Goal: Task Accomplishment & Management: Manage account settings

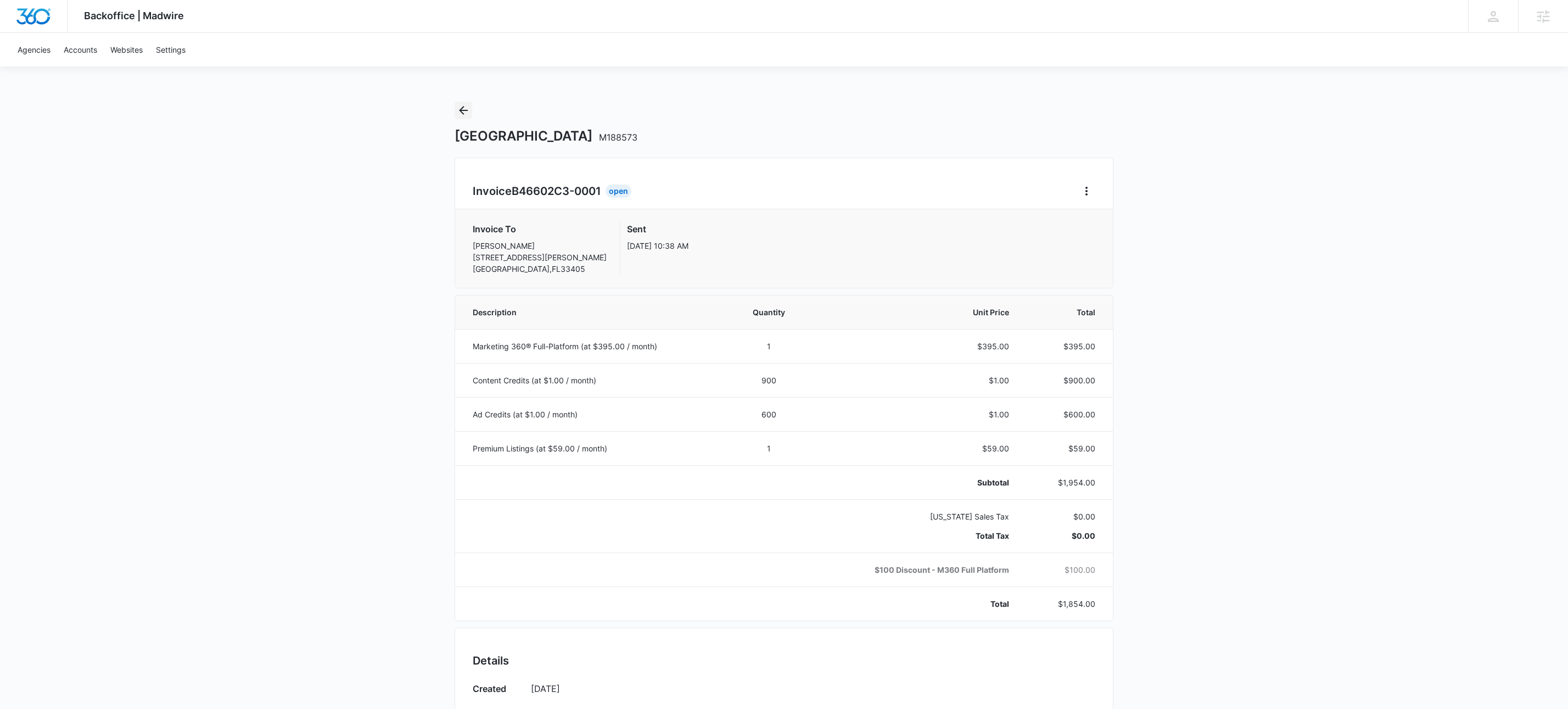
click at [460, 113] on icon "Back" at bounding box center [463, 110] width 13 height 13
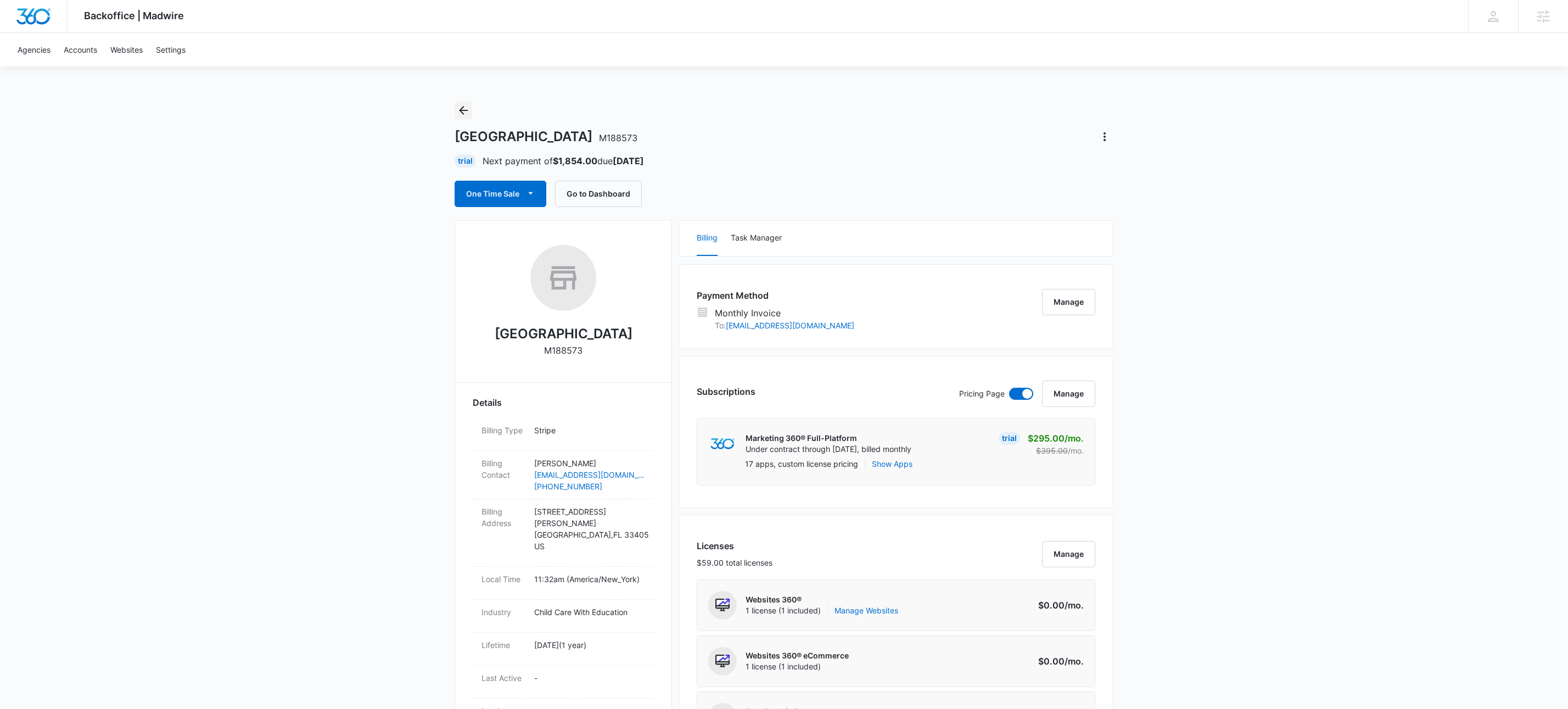
drag, startPoint x: 463, startPoint y: 111, endPoint x: 928, endPoint y: 99, distance: 465.2
click at [463, 111] on icon "Back" at bounding box center [463, 110] width 13 height 13
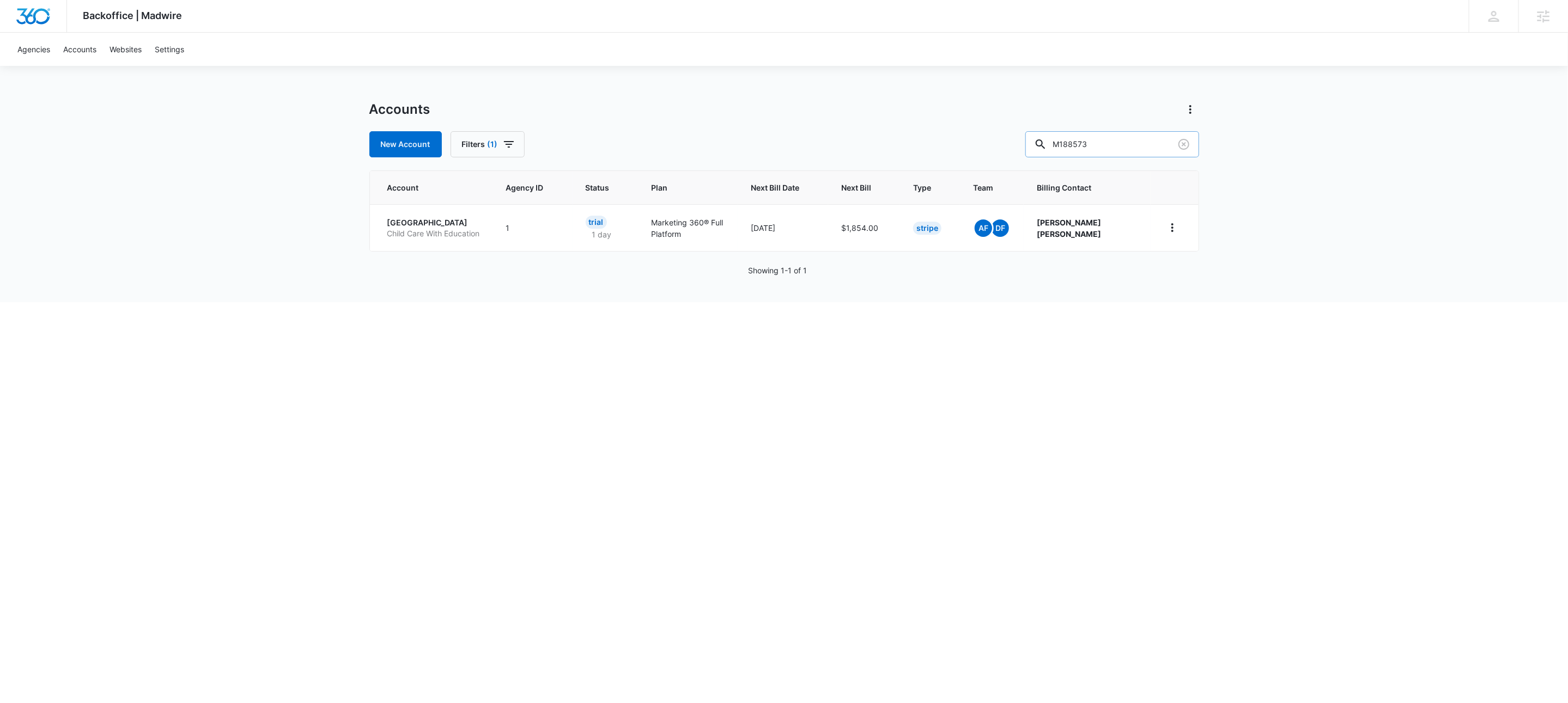
click at [1132, 145] on input "M188573" at bounding box center [1112, 144] width 174 height 26
type input "m329423"
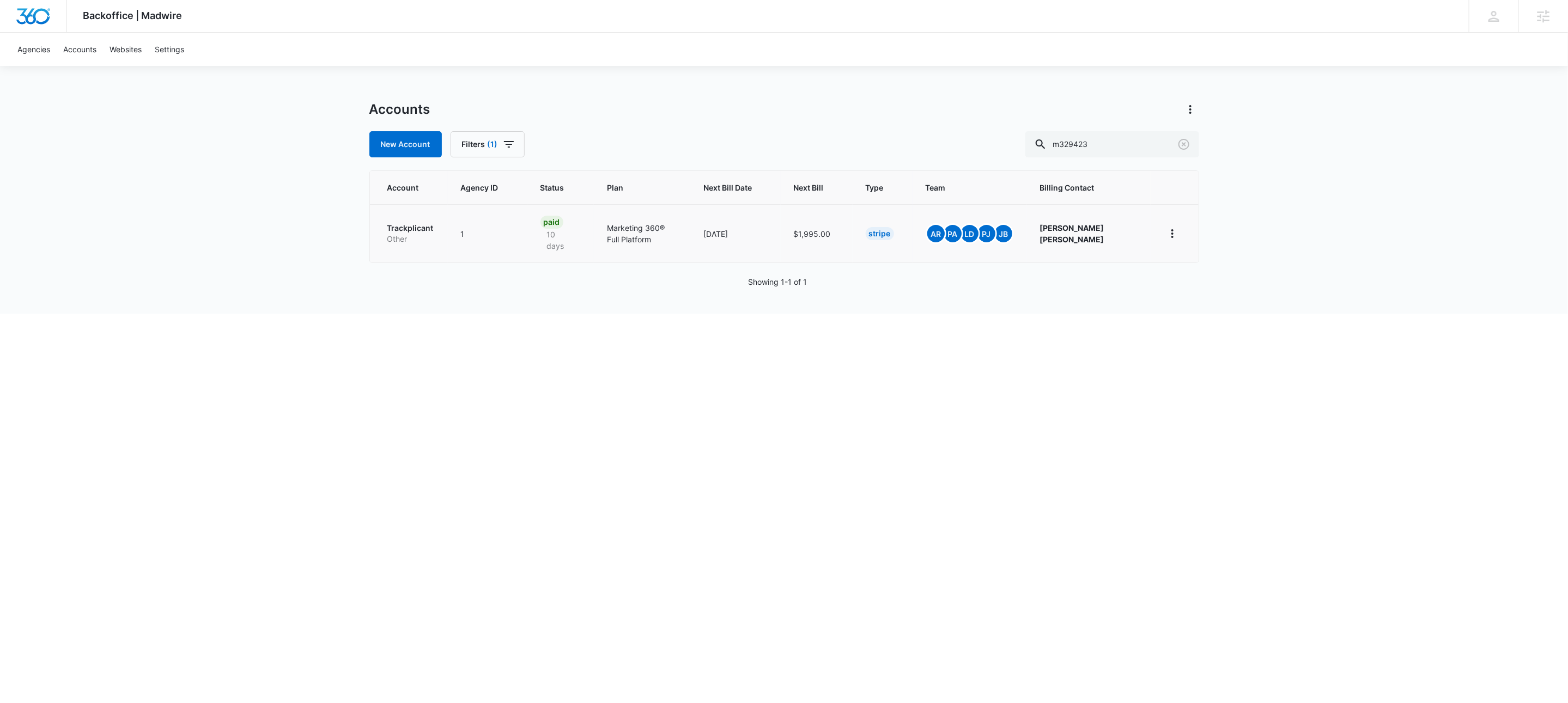
click at [403, 235] on p "Other" at bounding box center [411, 239] width 47 height 11
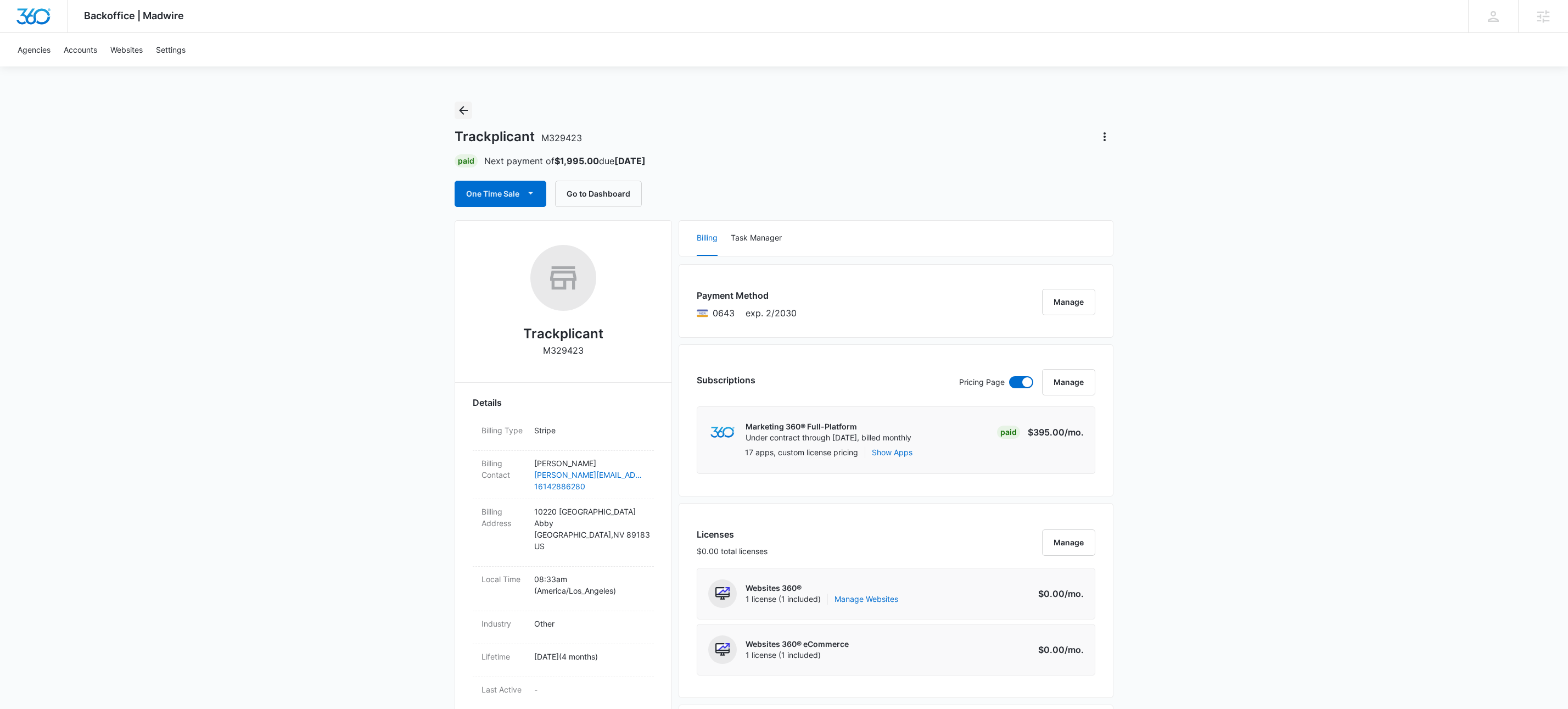
click at [463, 108] on icon "Back" at bounding box center [463, 110] width 13 height 13
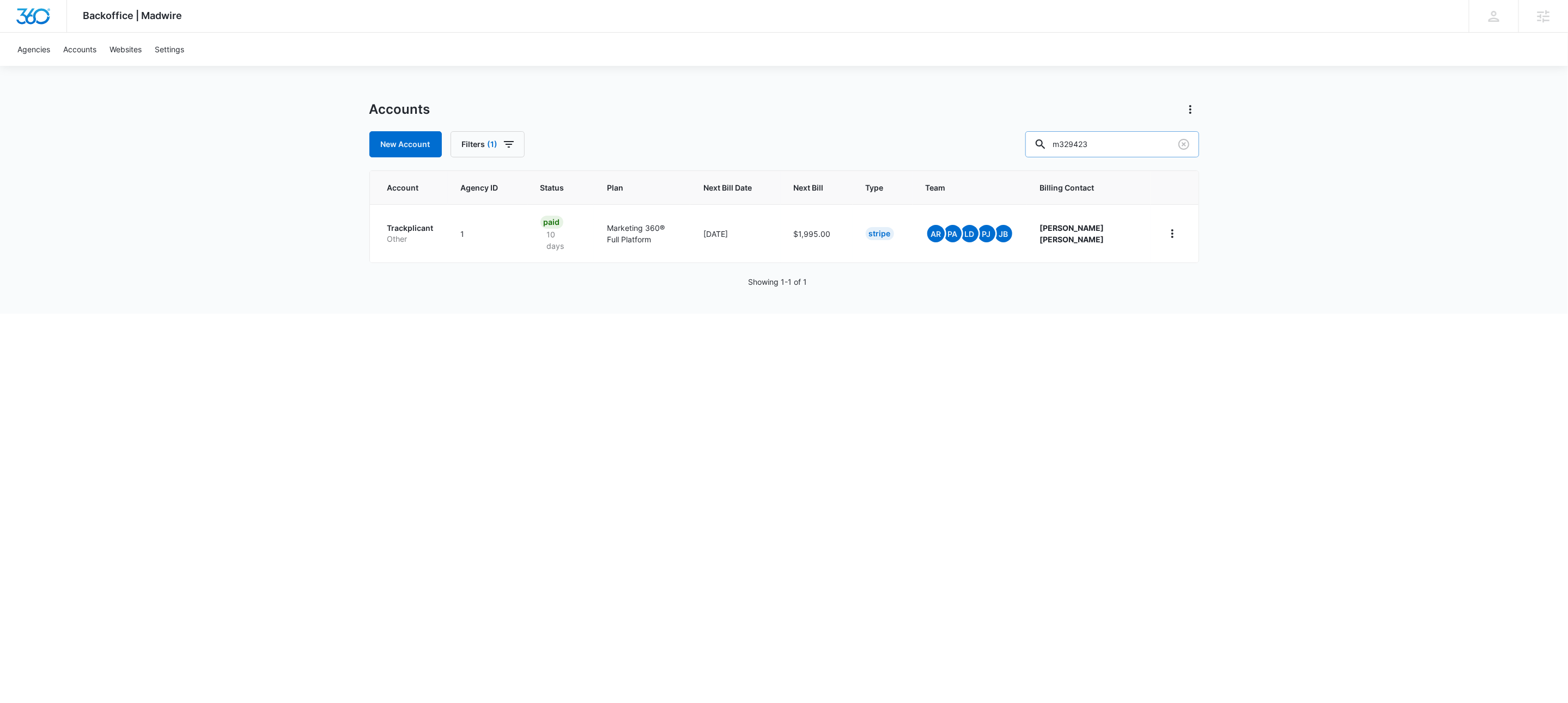
click at [1130, 140] on input "m329423" at bounding box center [1112, 144] width 174 height 26
paste input "M323868"
type input "M323868"
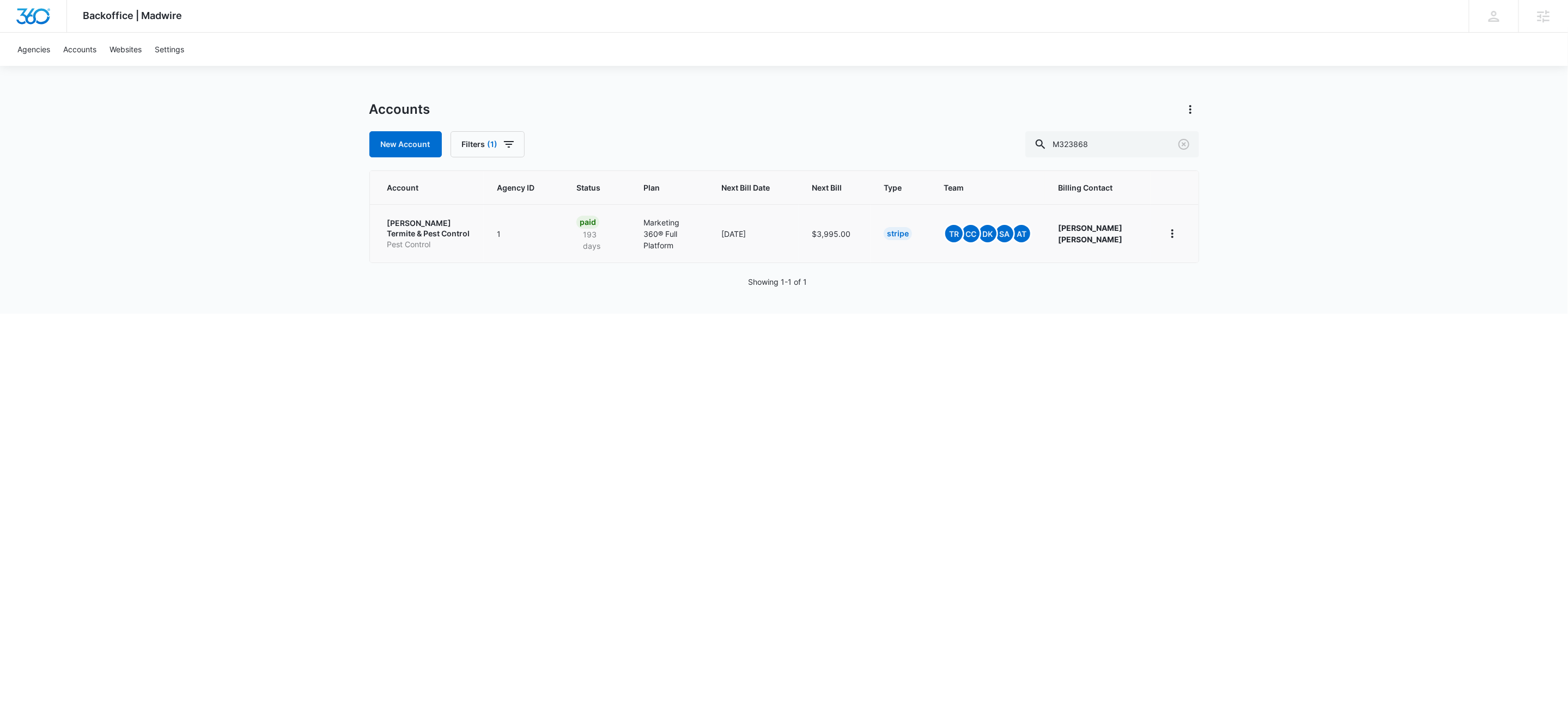
click at [438, 232] on p "[PERSON_NAME] Termite &​ Pest Control" at bounding box center [429, 228] width 84 height 21
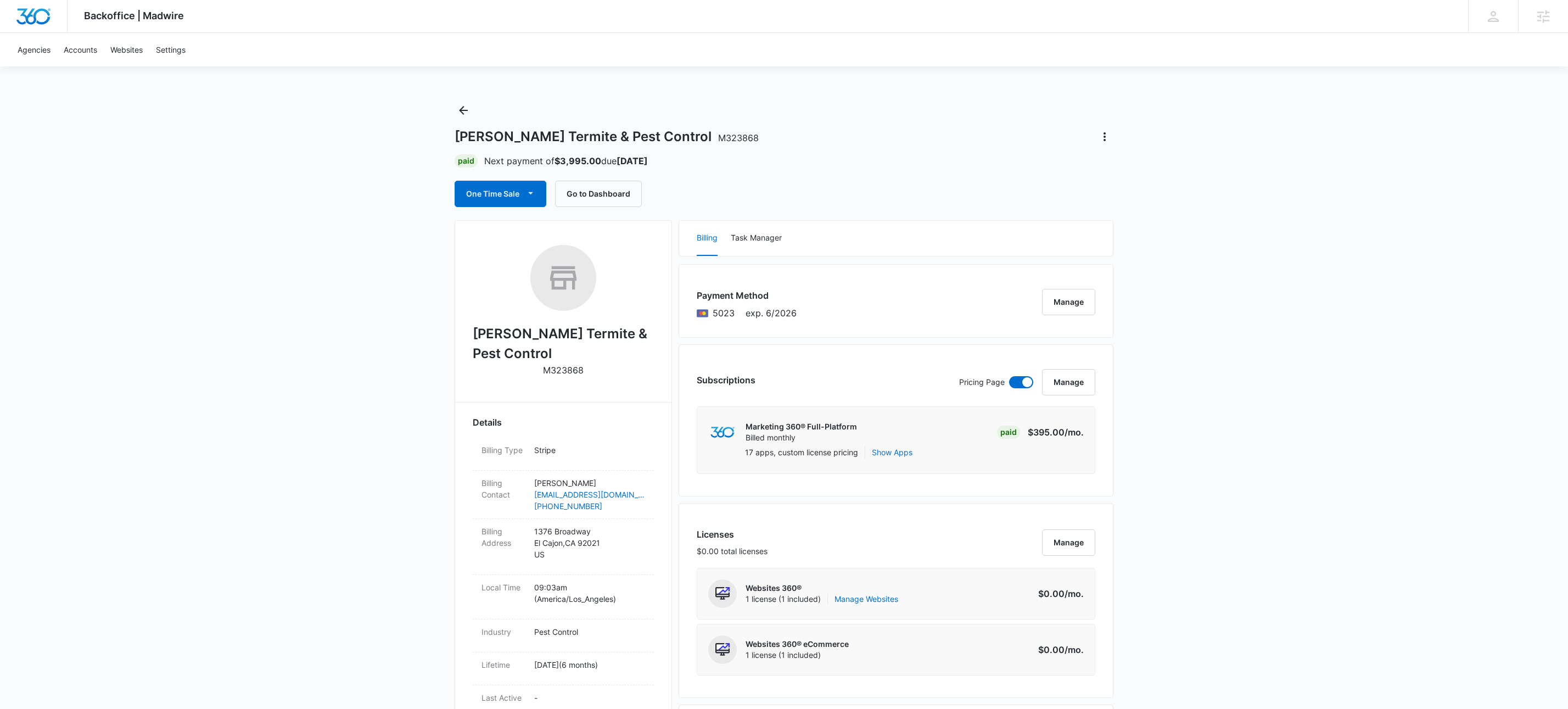
click at [568, 371] on p "M323868" at bounding box center [563, 370] width 41 height 13
click at [568, 371] on p "M323868" at bounding box center [563, 370] width 41 height 13
copy p "M323868"
click at [467, 111] on icon "Back" at bounding box center [463, 110] width 13 height 13
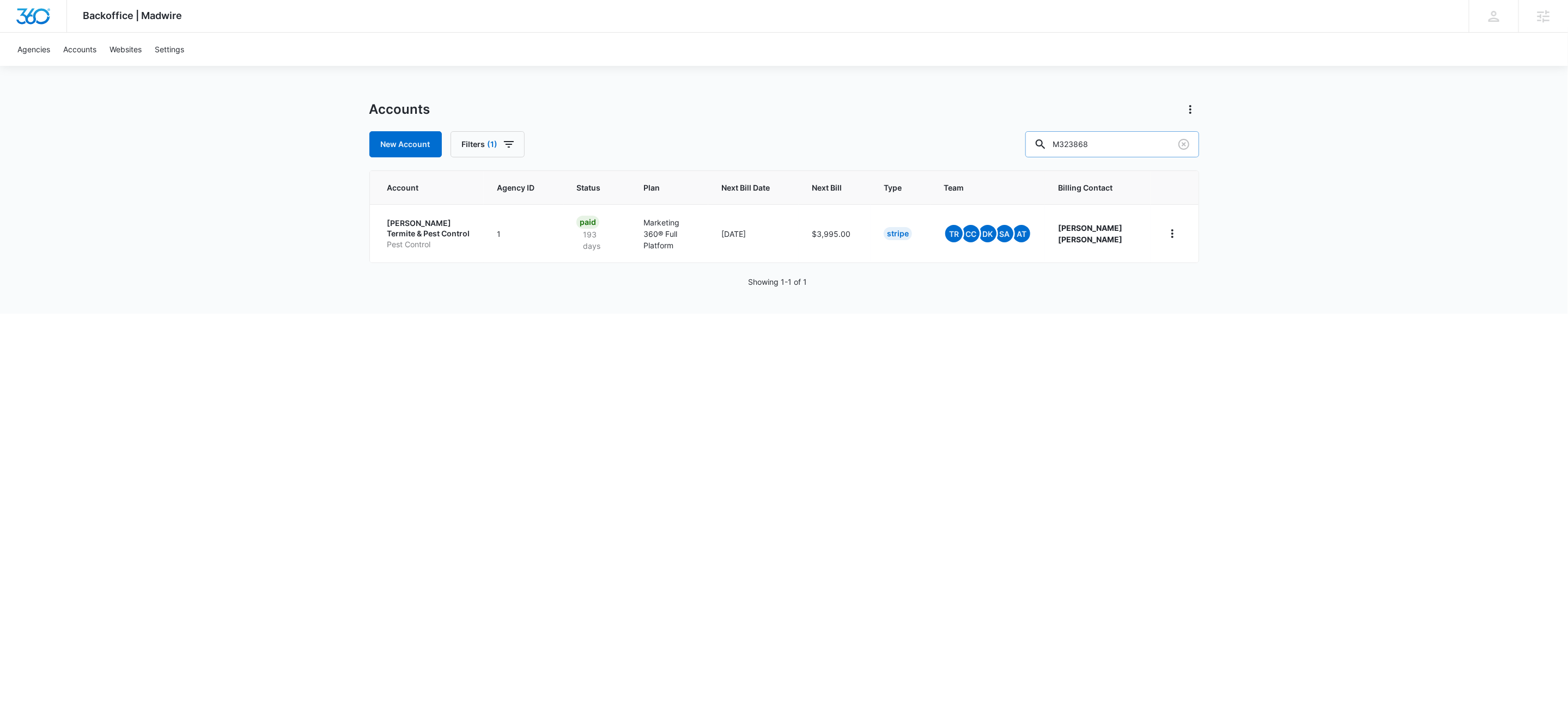
click at [1103, 142] on input "M323868" at bounding box center [1112, 144] width 174 height 26
paste input "9949"
type input "M329949"
click at [439, 239] on p "Other" at bounding box center [429, 245] width 84 height 11
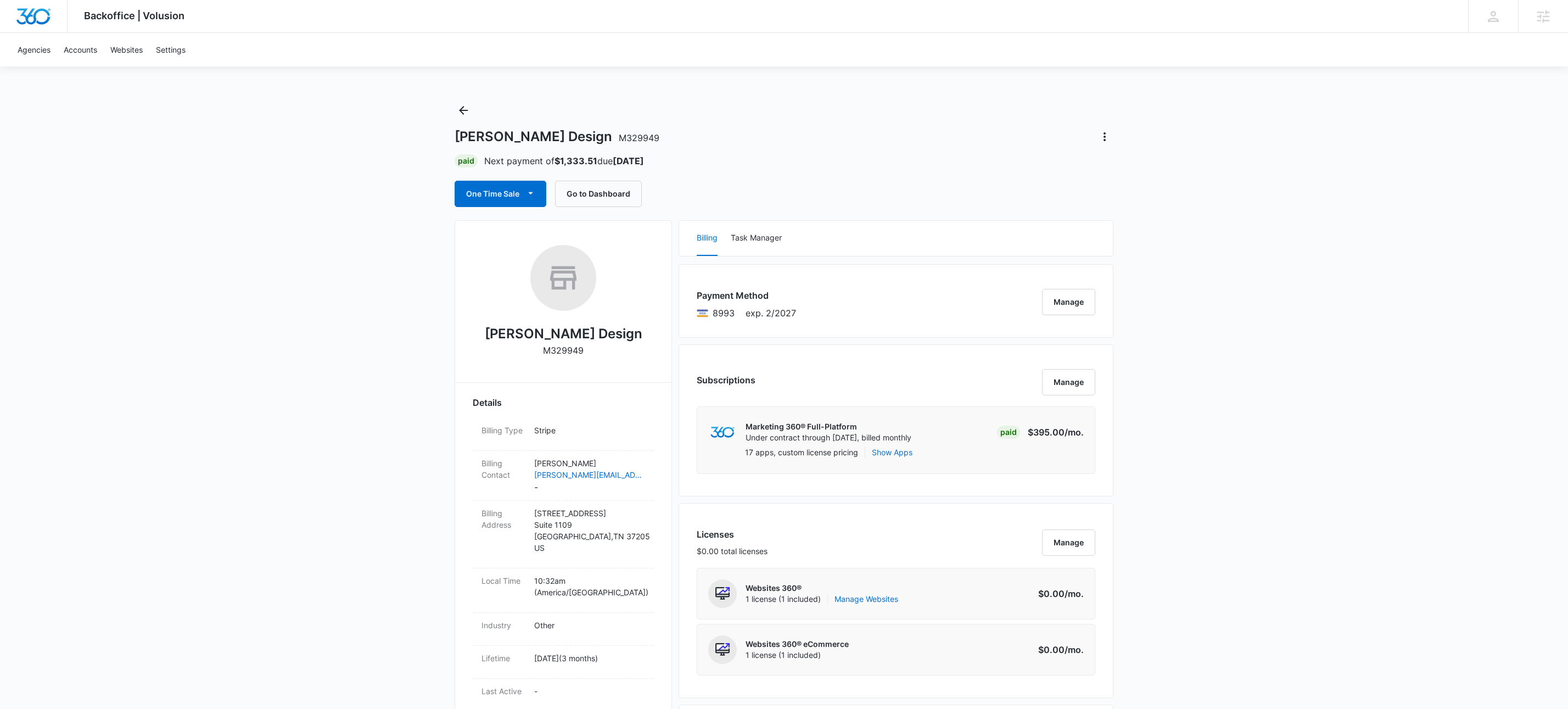
click at [924, 203] on div "One Time Sale Go to Dashboard" at bounding box center [784, 194] width 659 height 26
click at [570, 353] on p "M329949" at bounding box center [563, 350] width 41 height 13
copy p "M329949"
click at [460, 112] on icon "Back" at bounding box center [463, 110] width 13 height 13
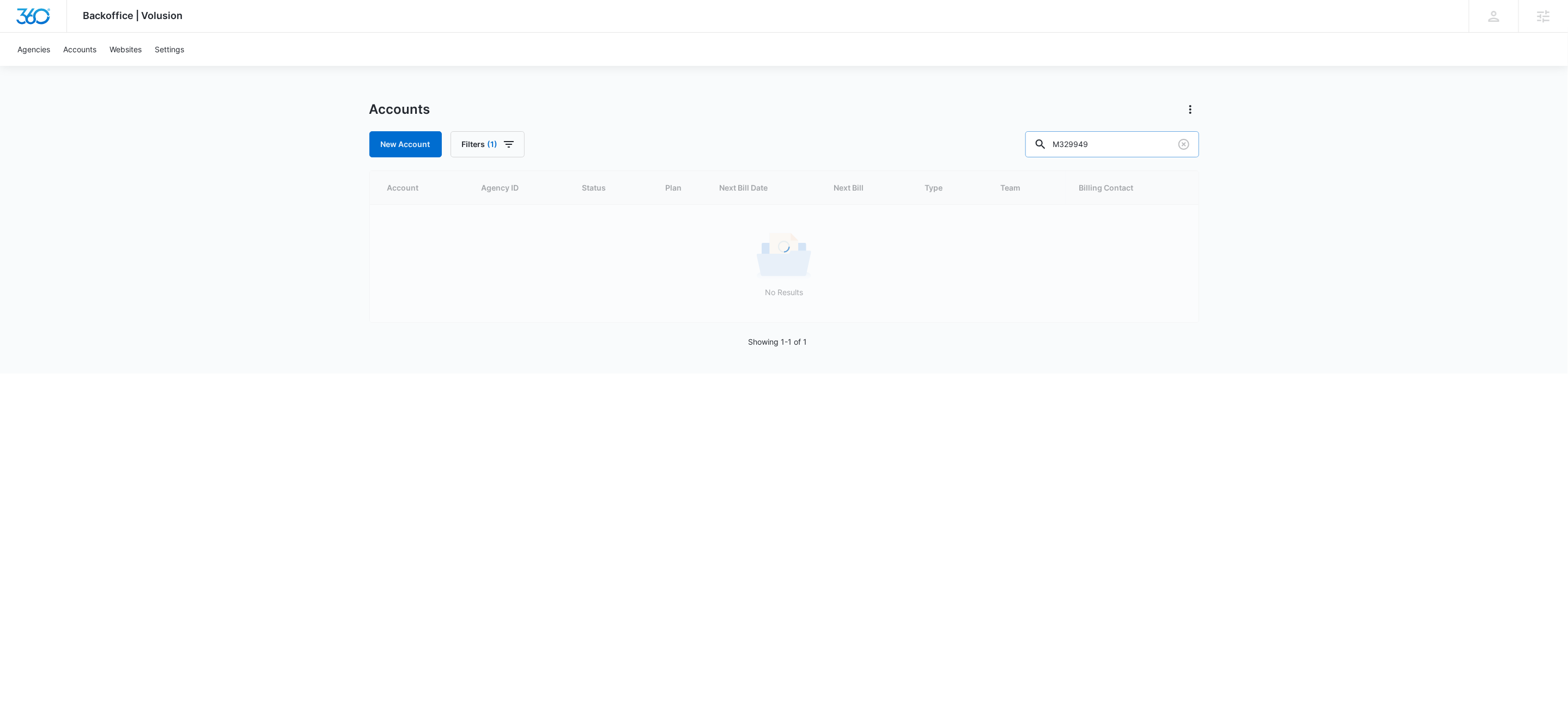
click at [1148, 147] on input "M329949" at bounding box center [1112, 144] width 174 height 26
paste input "3868"
type input "M323868"
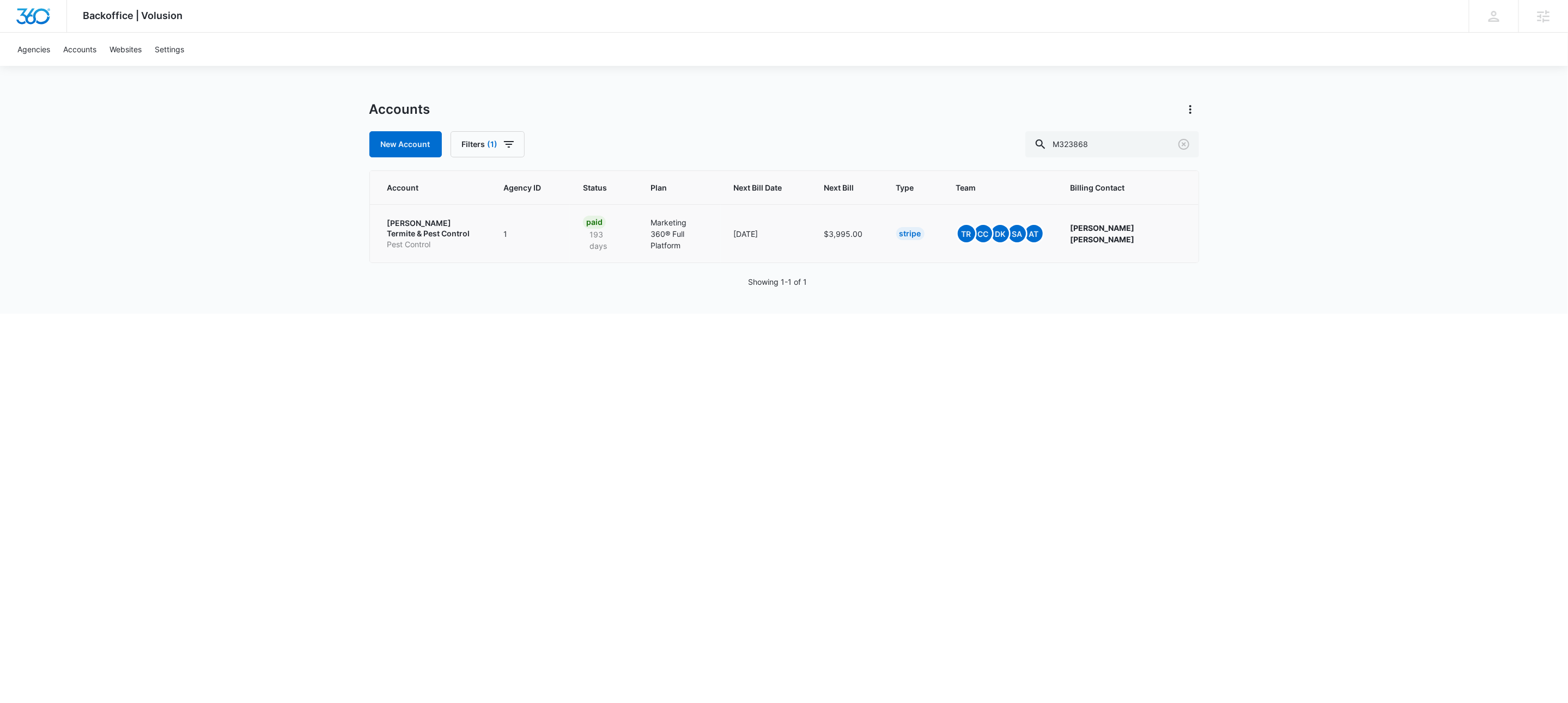
click at [412, 228] on p "[PERSON_NAME] Termite &​ Pest Control" at bounding box center [432, 228] width 90 height 21
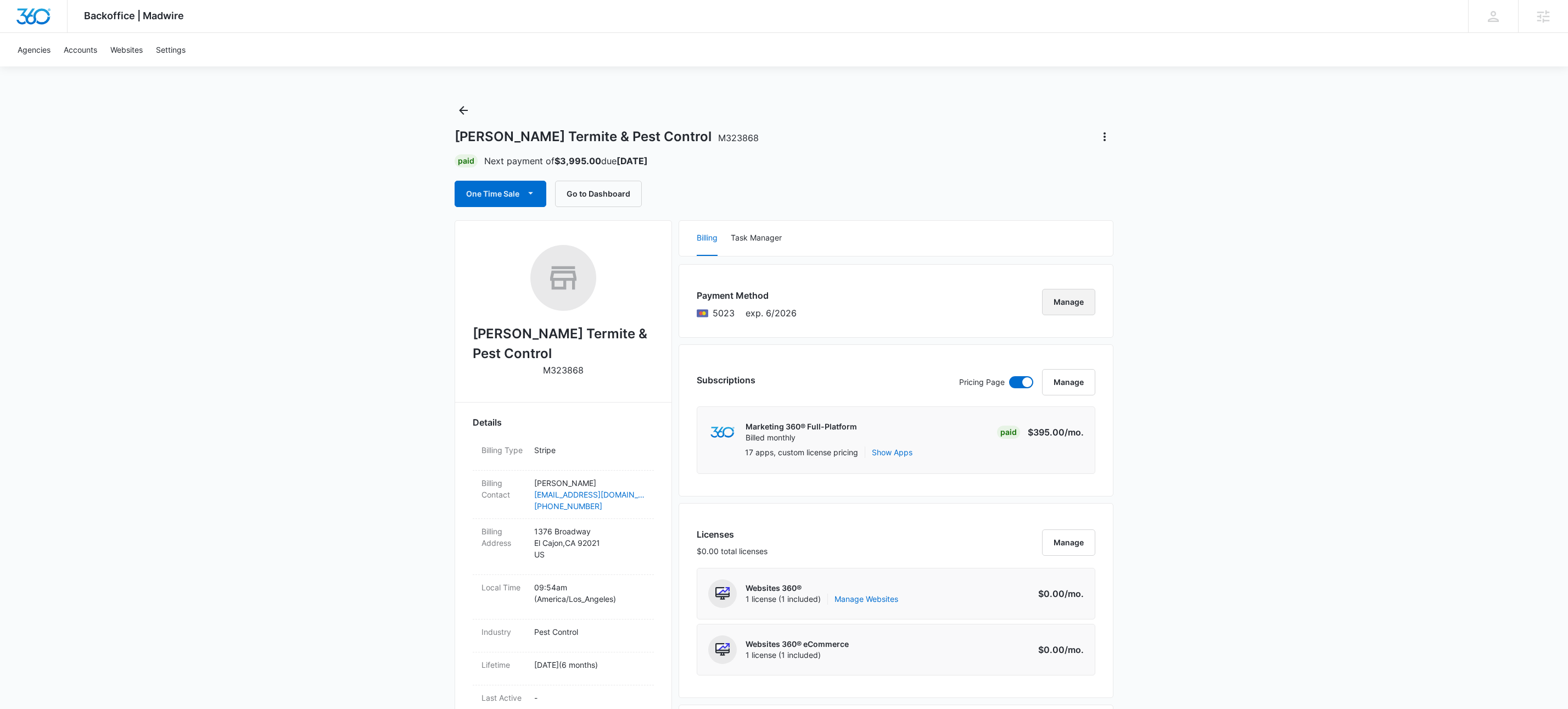
click at [1066, 306] on button "Manage" at bounding box center [1068, 302] width 53 height 26
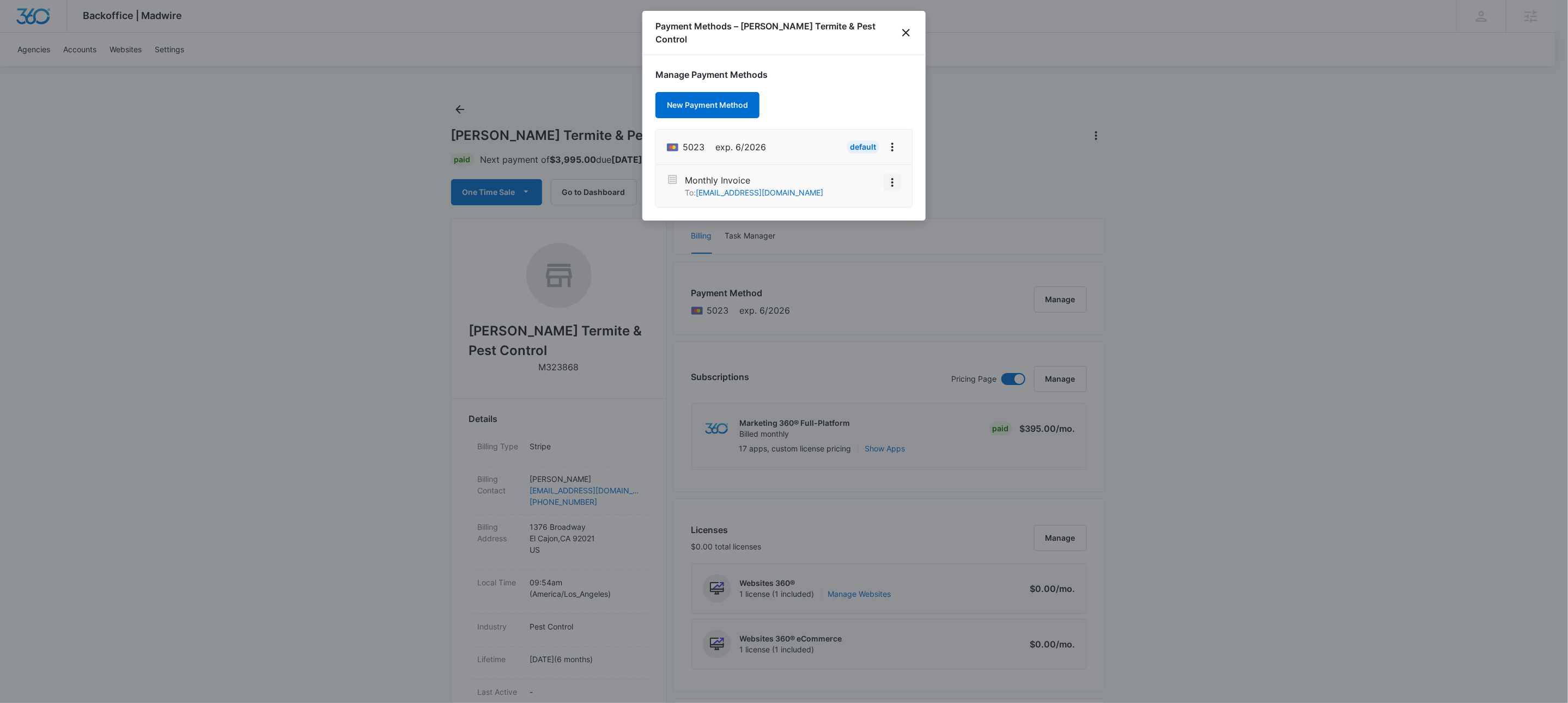
drag, startPoint x: 877, startPoint y: 169, endPoint x: 883, endPoint y: 169, distance: 6.0
click at [878, 169] on li "Monthly Invoice To: [EMAIL_ADDRESS][DOMAIN_NAME]" at bounding box center [783, 186] width 256 height 42
click at [890, 176] on icon "View More" at bounding box center [892, 182] width 13 height 13
click at [866, 148] on div "Activate" at bounding box center [859, 152] width 29 height 8
click at [911, 26] on icon "close" at bounding box center [905, 32] width 13 height 13
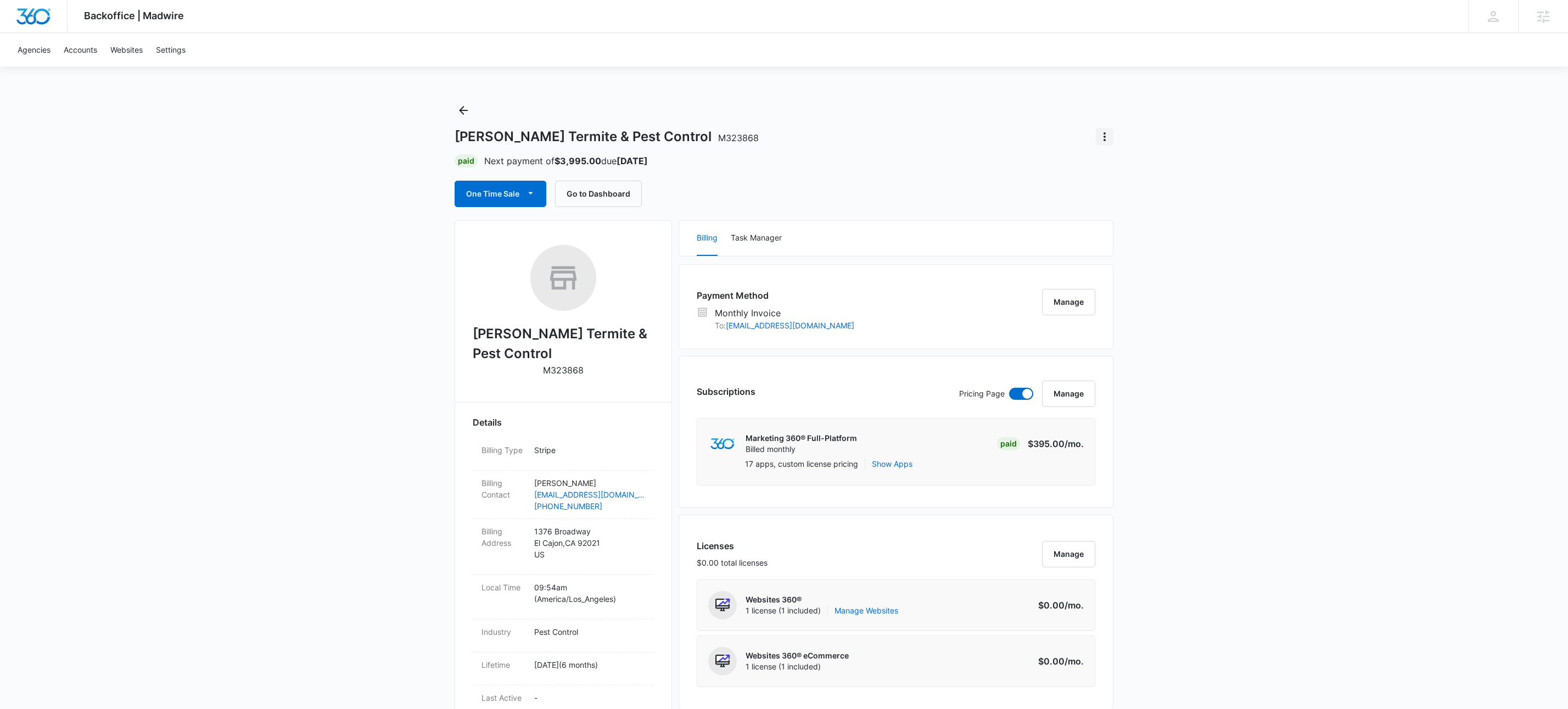
click at [1108, 138] on icon "Actions" at bounding box center [1104, 136] width 13 height 13
click at [1119, 164] on div "Update Status" at bounding box center [1137, 167] width 54 height 8
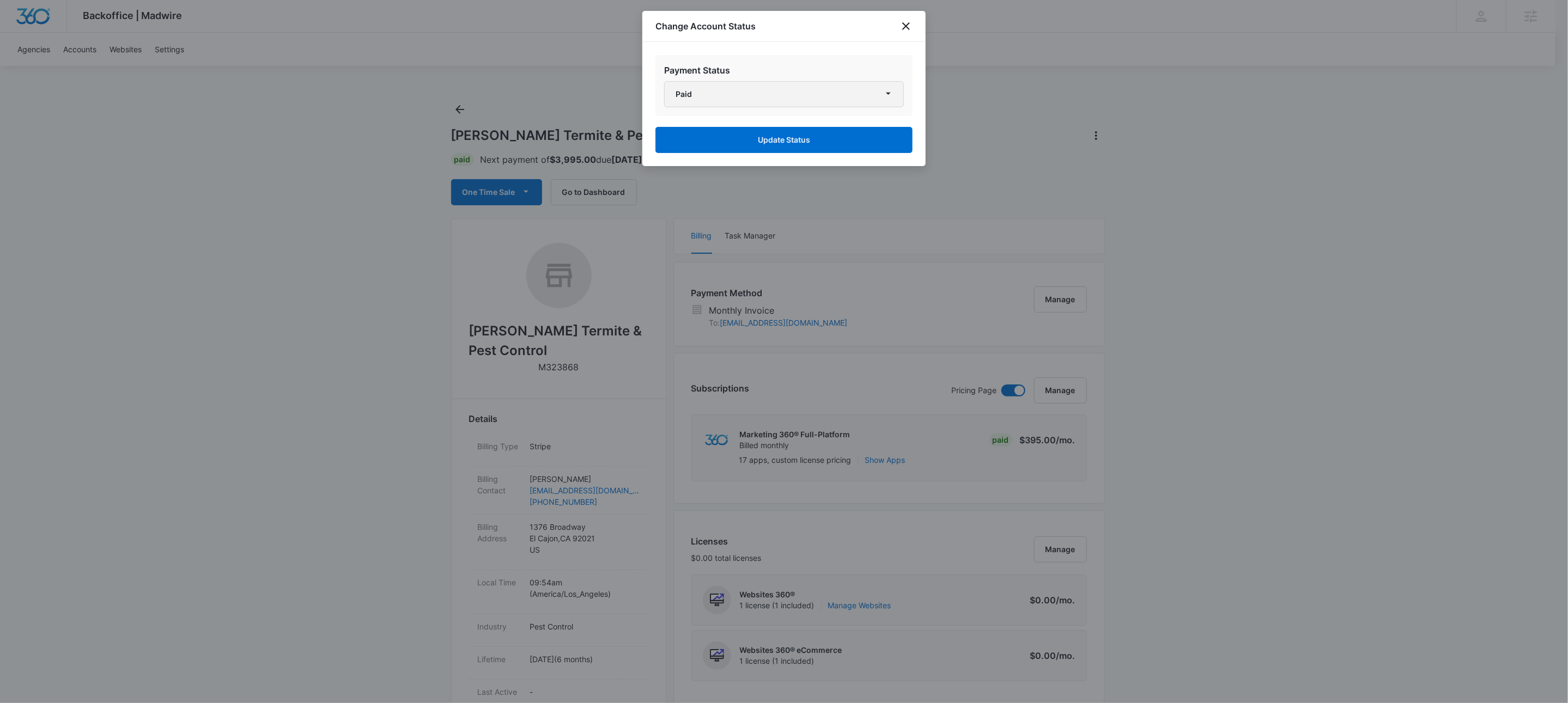
click at [827, 95] on button "Paid" at bounding box center [783, 94] width 239 height 26
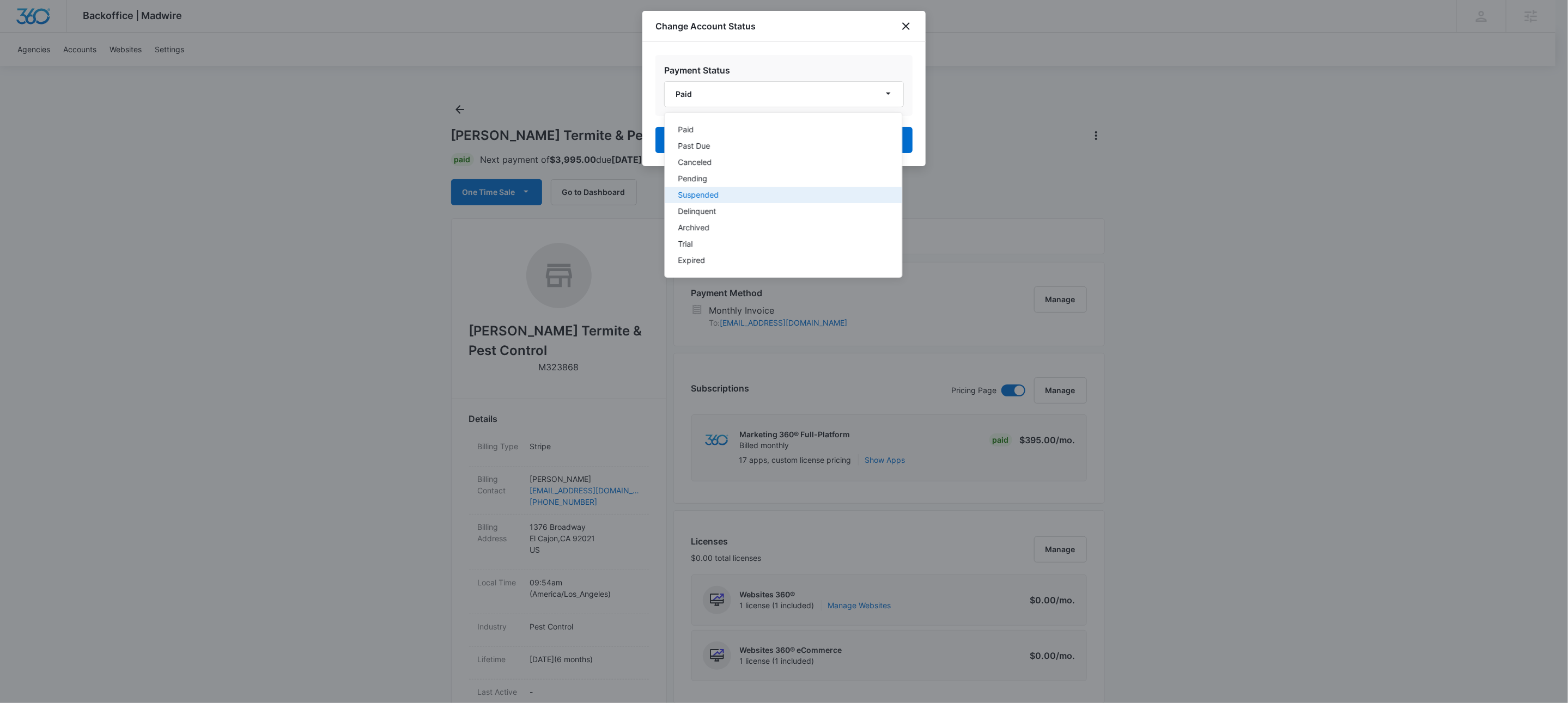
click at [748, 199] on button "Suspended" at bounding box center [783, 195] width 237 height 16
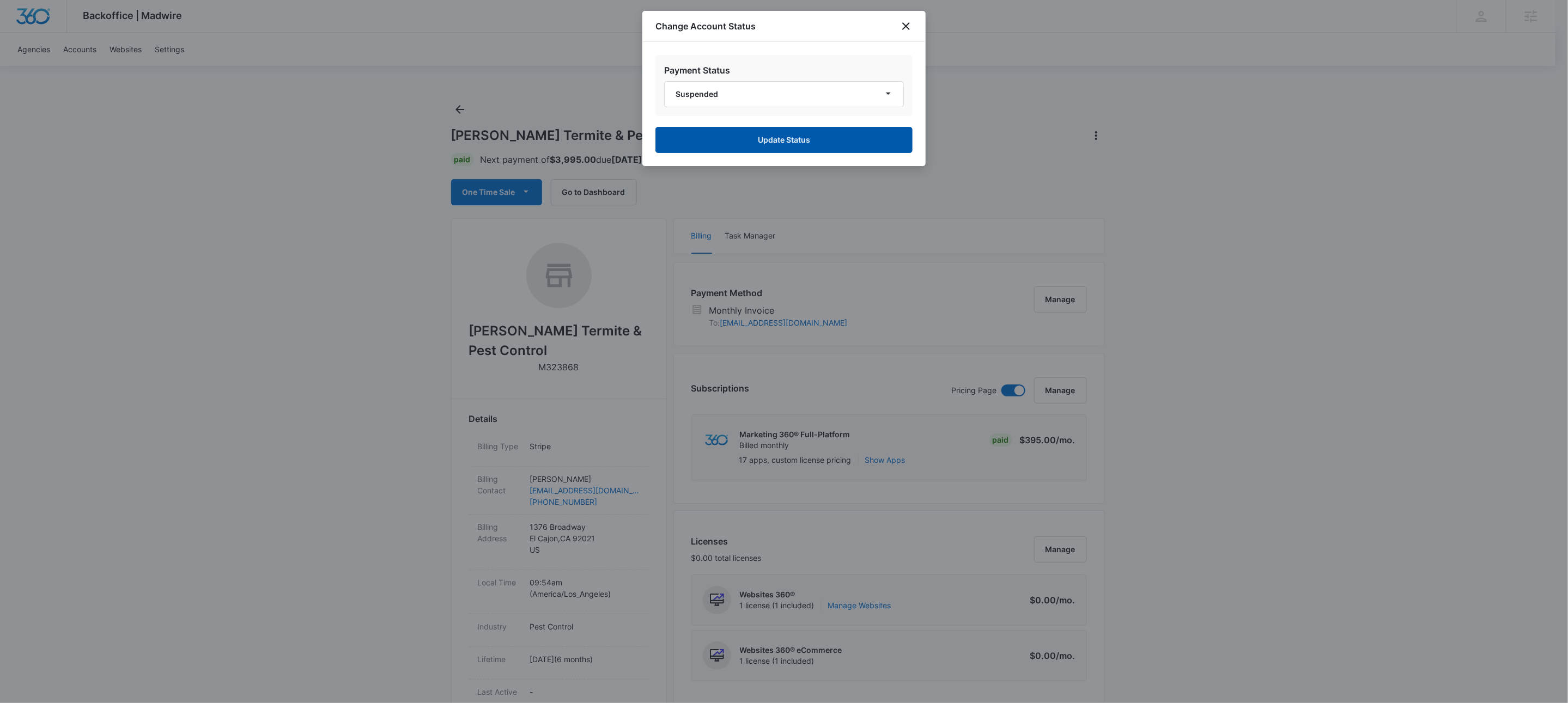
click at [779, 139] on button "Update Status" at bounding box center [783, 140] width 257 height 26
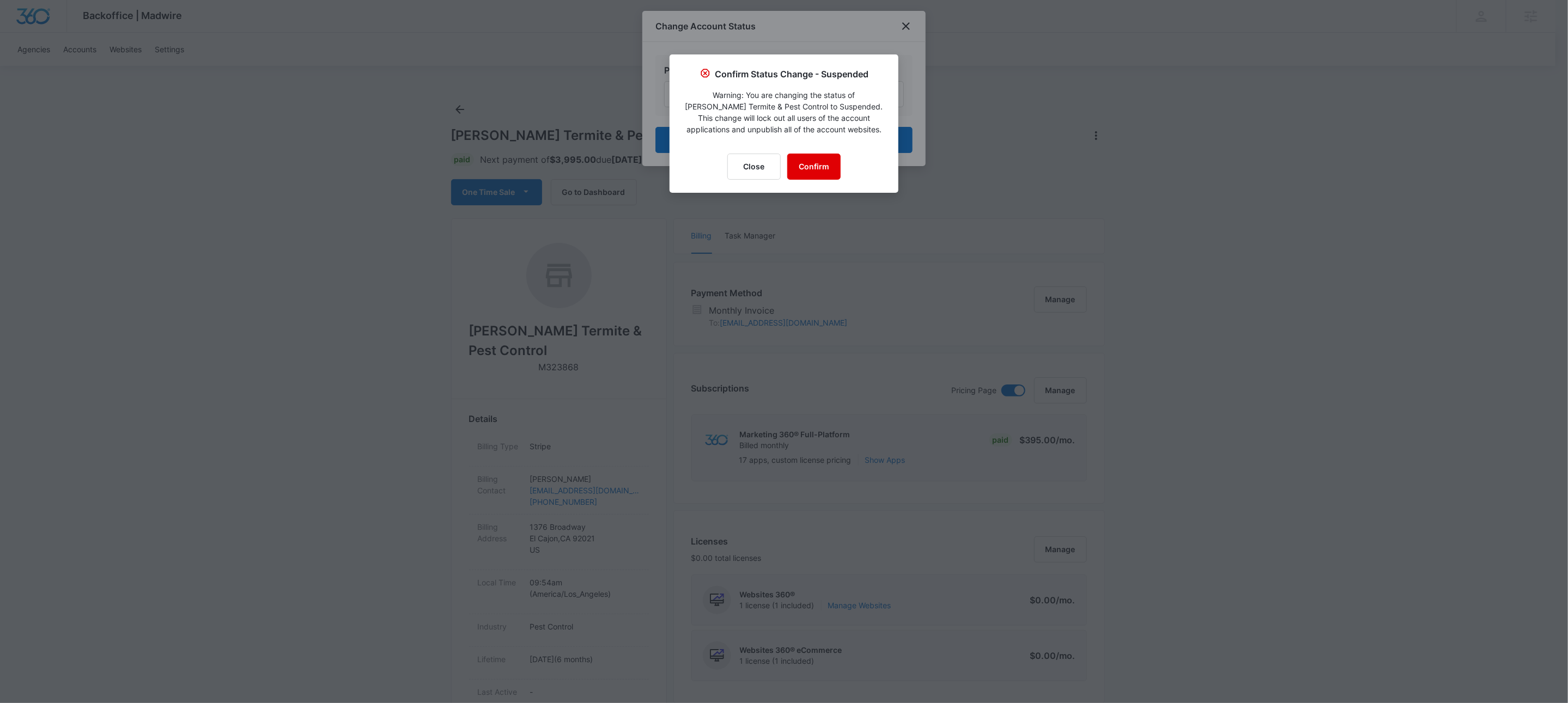
click at [815, 171] on button "Confirm" at bounding box center [814, 167] width 54 height 26
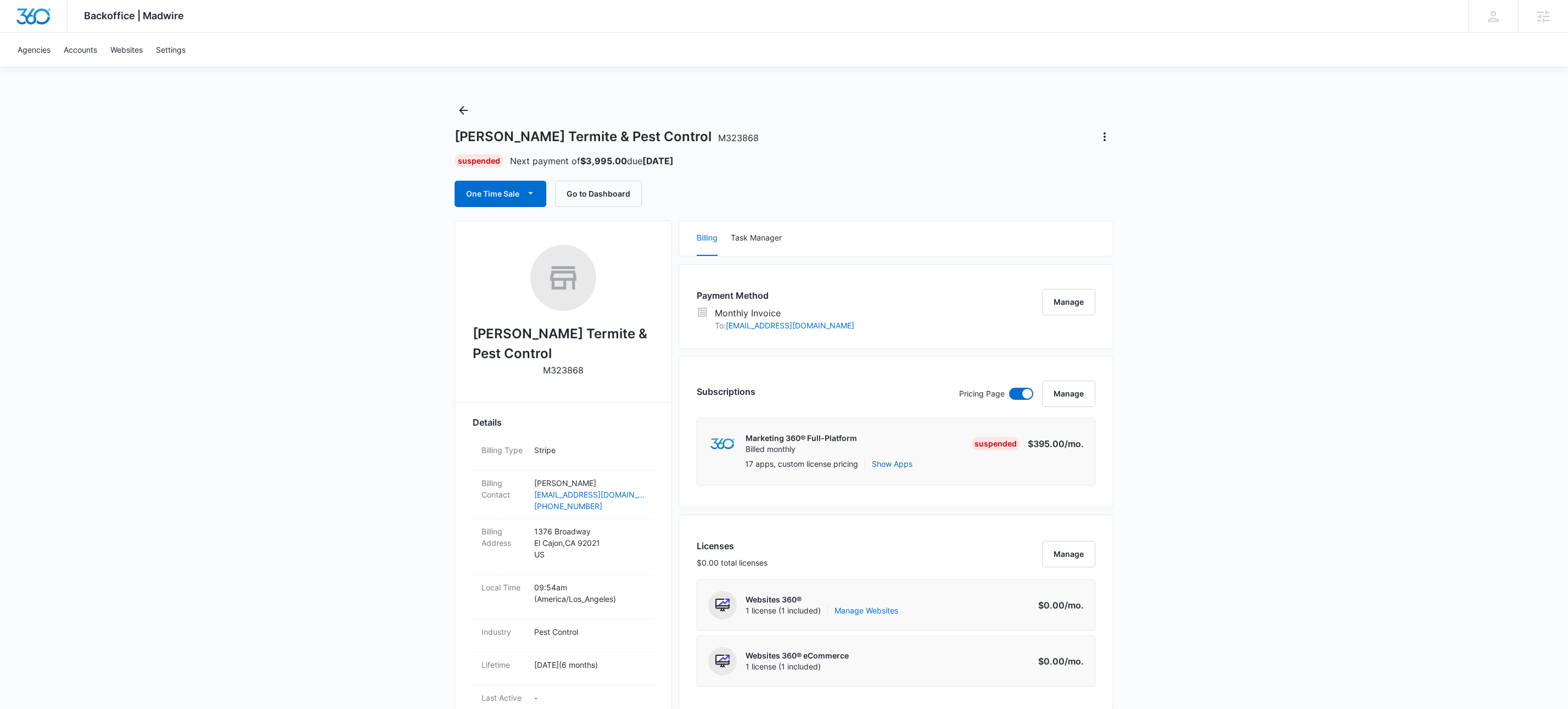
click at [564, 373] on p "M323868" at bounding box center [563, 370] width 41 height 13
copy p "M323868"
click at [461, 111] on icon "Back" at bounding box center [463, 110] width 9 height 9
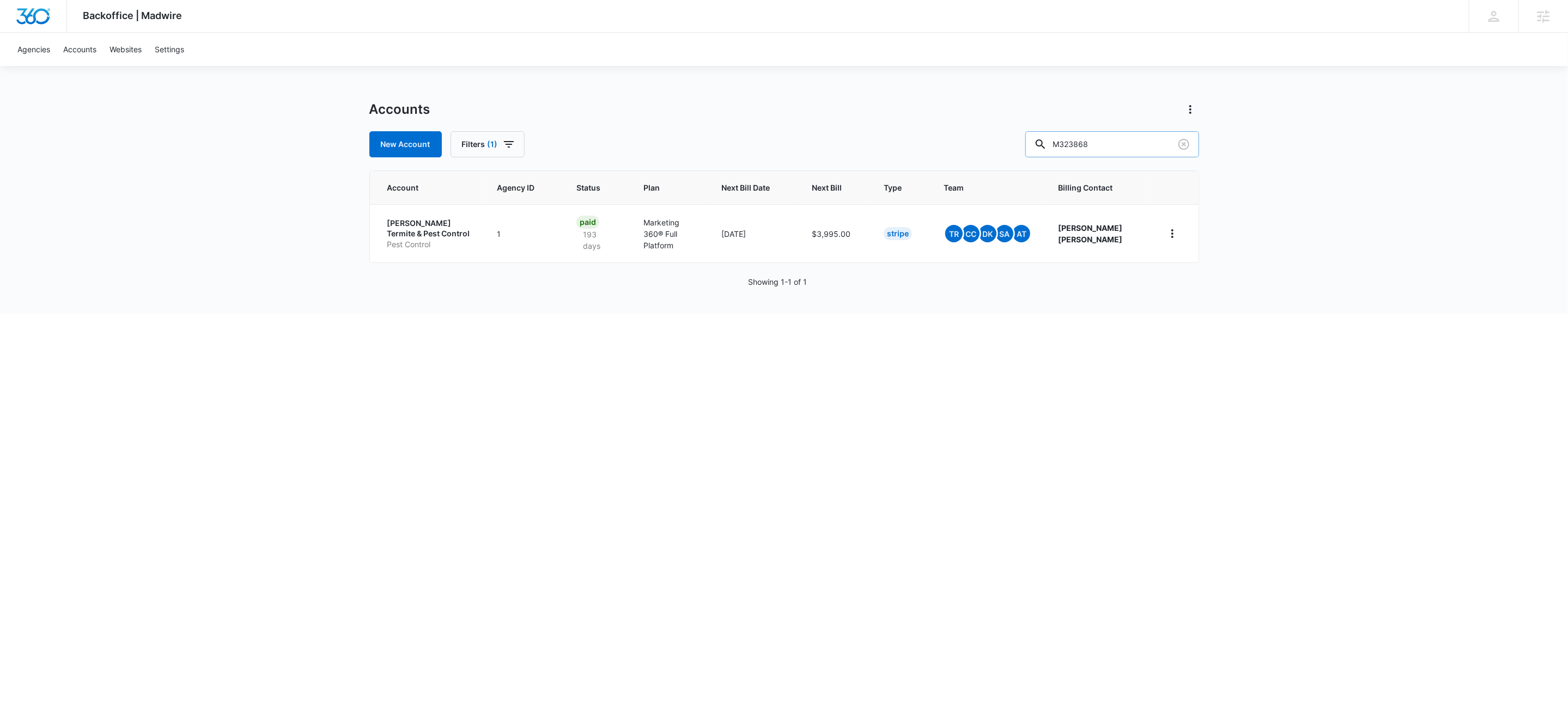
click at [1126, 138] on input "M323868" at bounding box center [1112, 144] width 174 height 26
click at [1154, 151] on input "M323868" at bounding box center [1112, 144] width 174 height 26
type input "m329949"
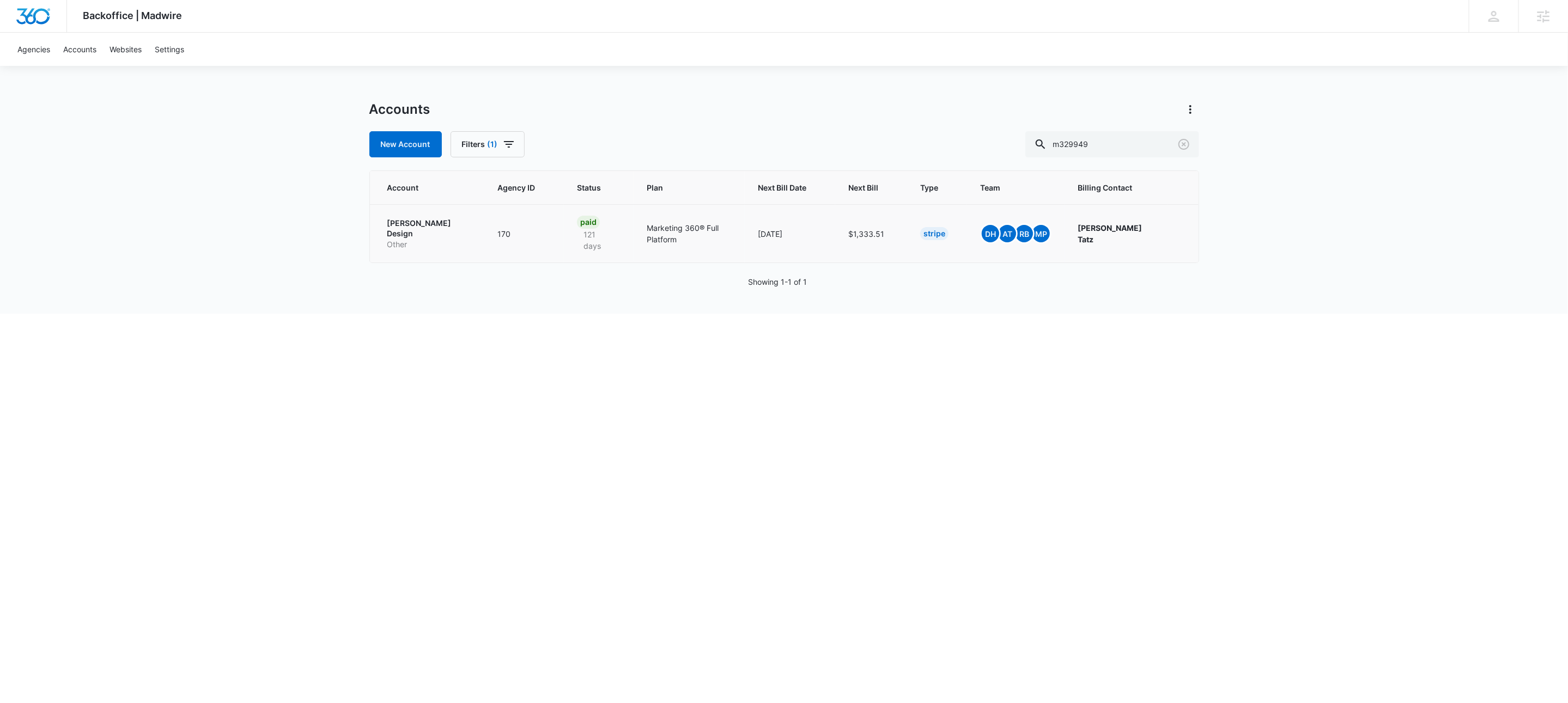
click at [400, 226] on p "[PERSON_NAME] Design" at bounding box center [429, 228] width 84 height 21
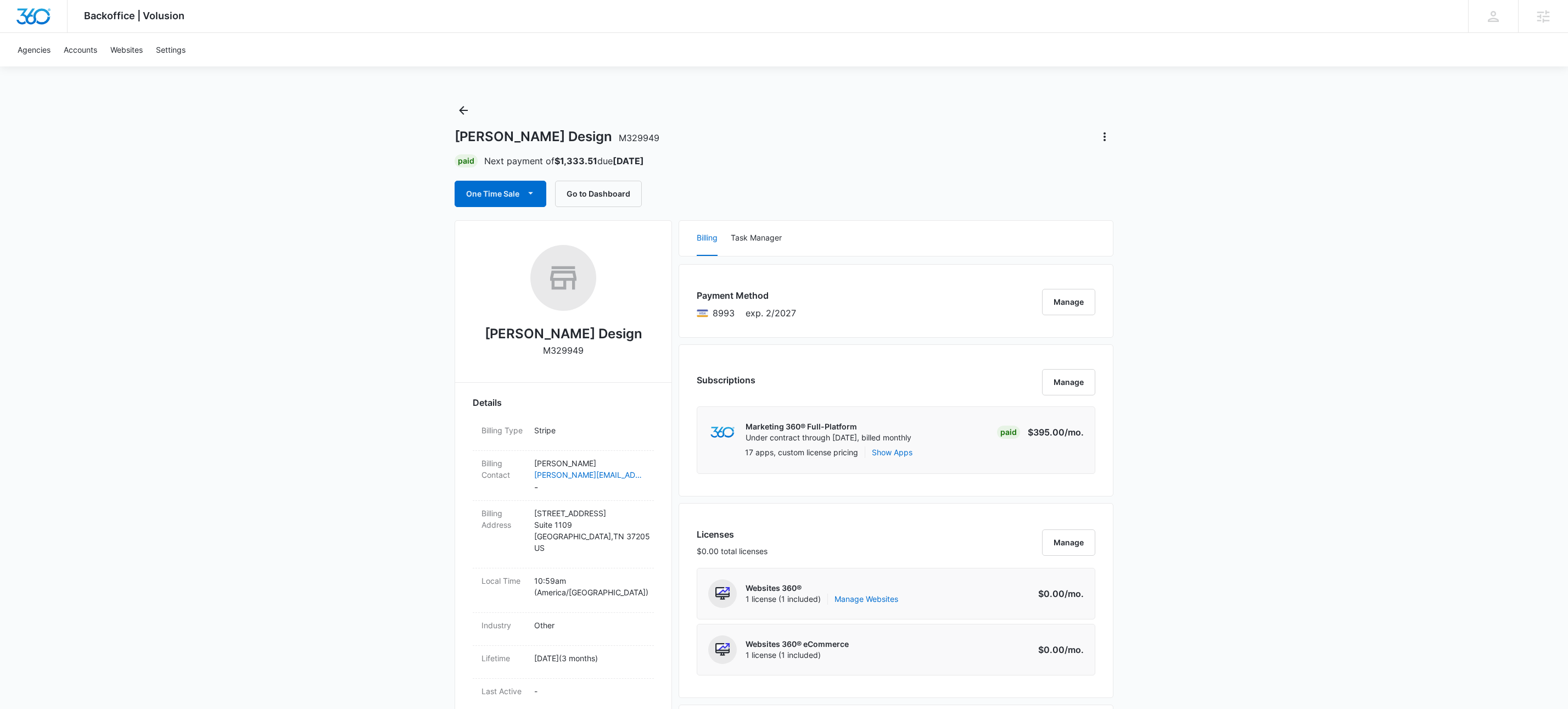
click at [1052, 316] on div "Payment Method 8993 exp. 2/2027 Manage" at bounding box center [896, 301] width 435 height 73
click at [1067, 298] on button "Manage" at bounding box center [1068, 302] width 53 height 26
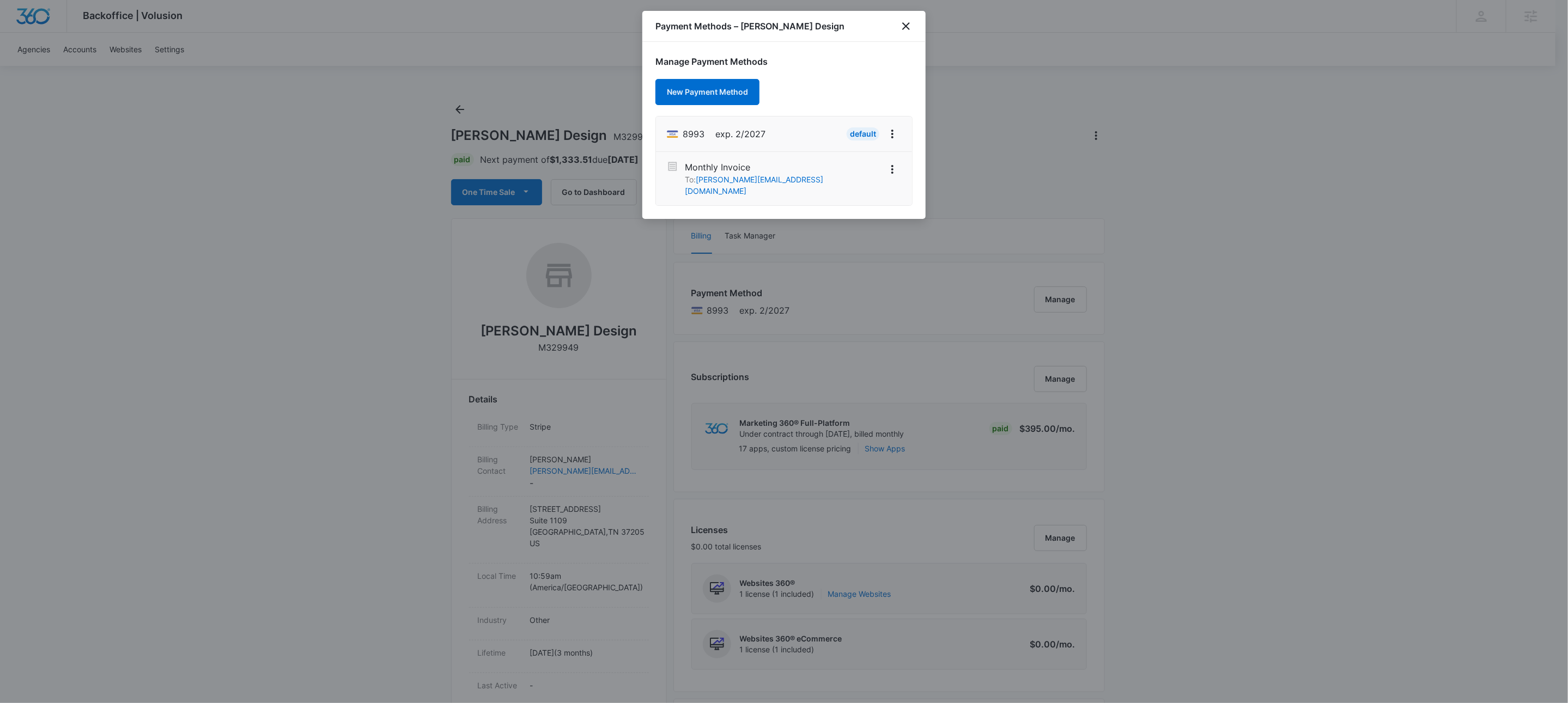
click at [894, 183] on li "Monthly Invoice To: [PERSON_NAME][EMAIL_ADDRESS][DOMAIN_NAME]" at bounding box center [783, 179] width 256 height 53
click at [894, 176] on icon "View More" at bounding box center [892, 169] width 13 height 13
click at [856, 147] on div "Activate" at bounding box center [859, 150] width 29 height 8
click at [910, 23] on icon "close" at bounding box center [905, 26] width 13 height 13
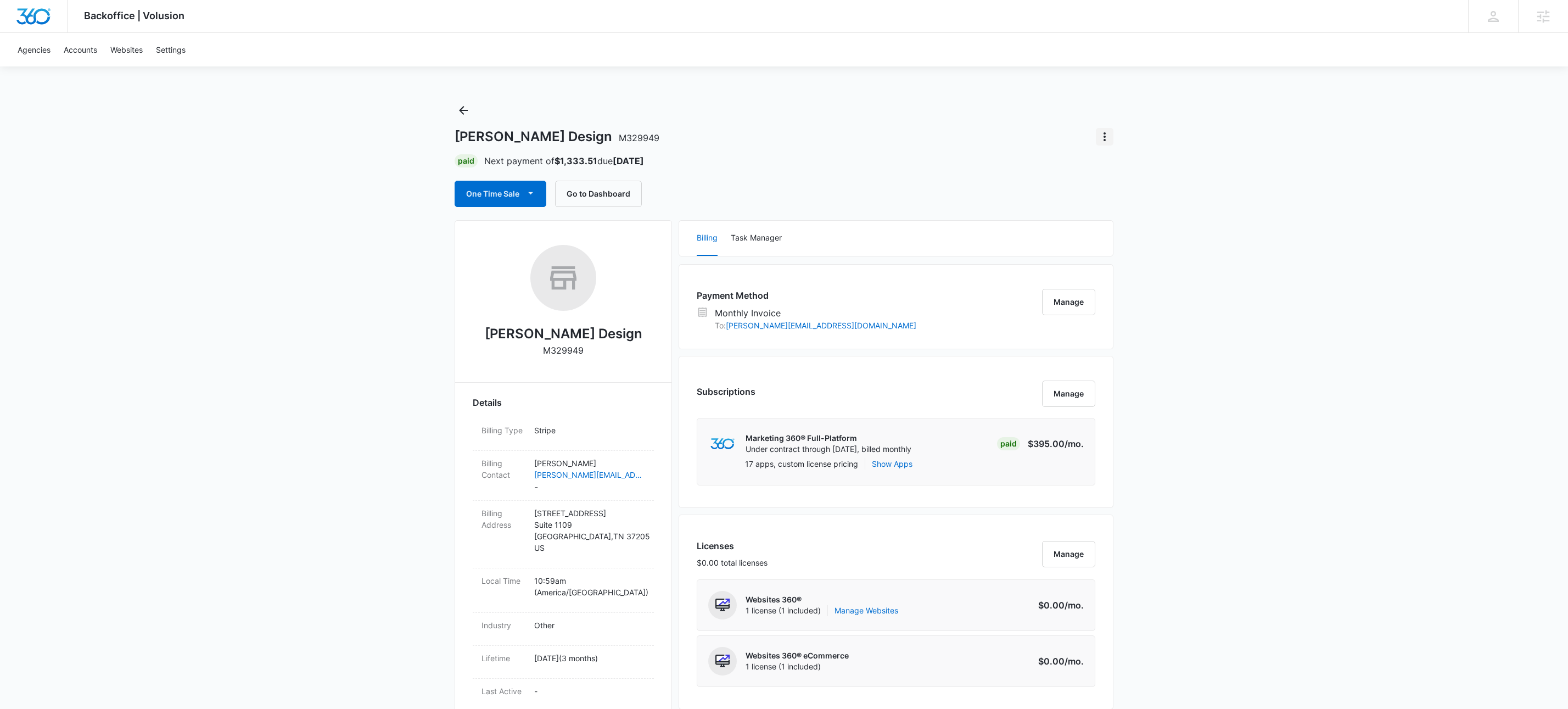
click at [1105, 141] on icon "Actions" at bounding box center [1104, 136] width 13 height 13
click at [1117, 165] on div "Update Status" at bounding box center [1137, 167] width 54 height 8
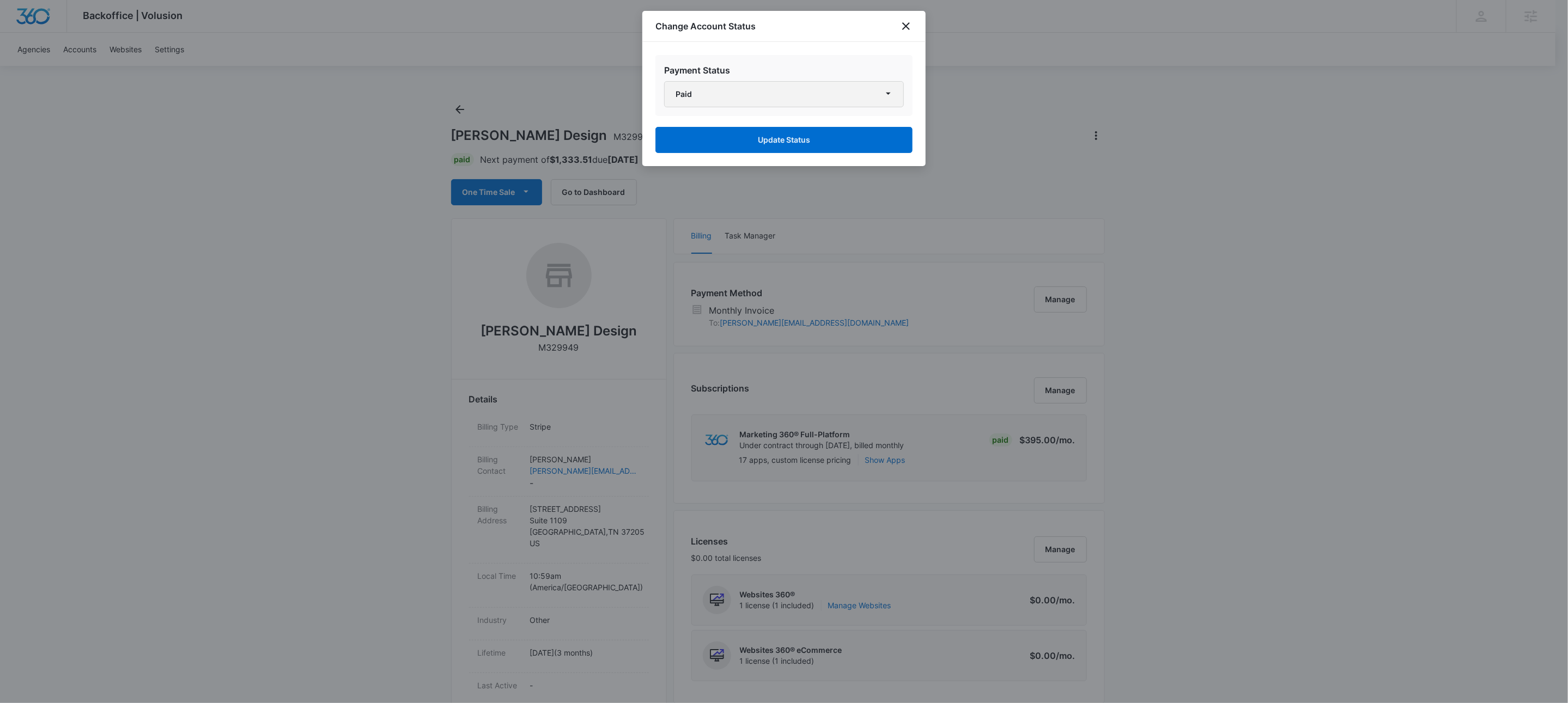
click at [772, 86] on button "Paid" at bounding box center [783, 94] width 239 height 26
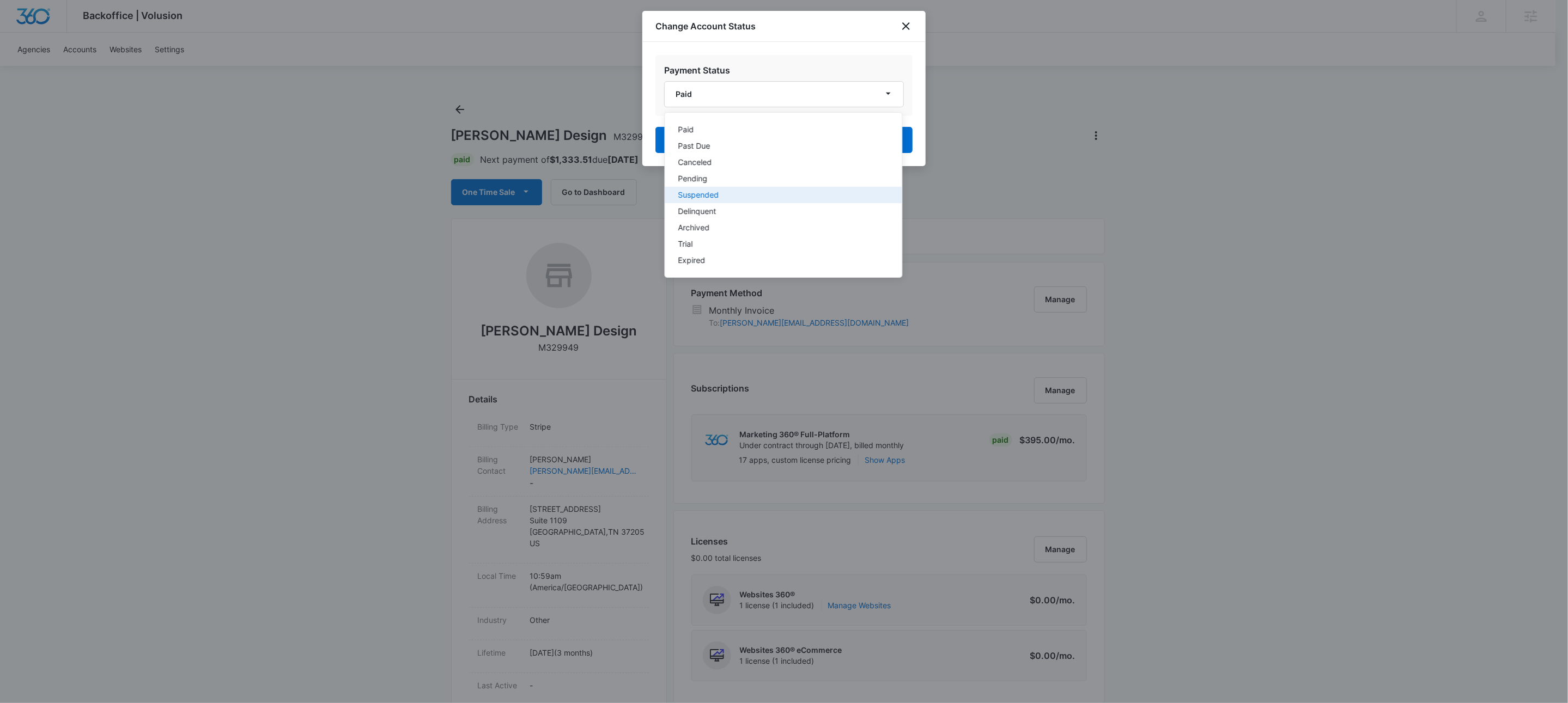
click at [704, 197] on div "Suspended" at bounding box center [777, 195] width 198 height 8
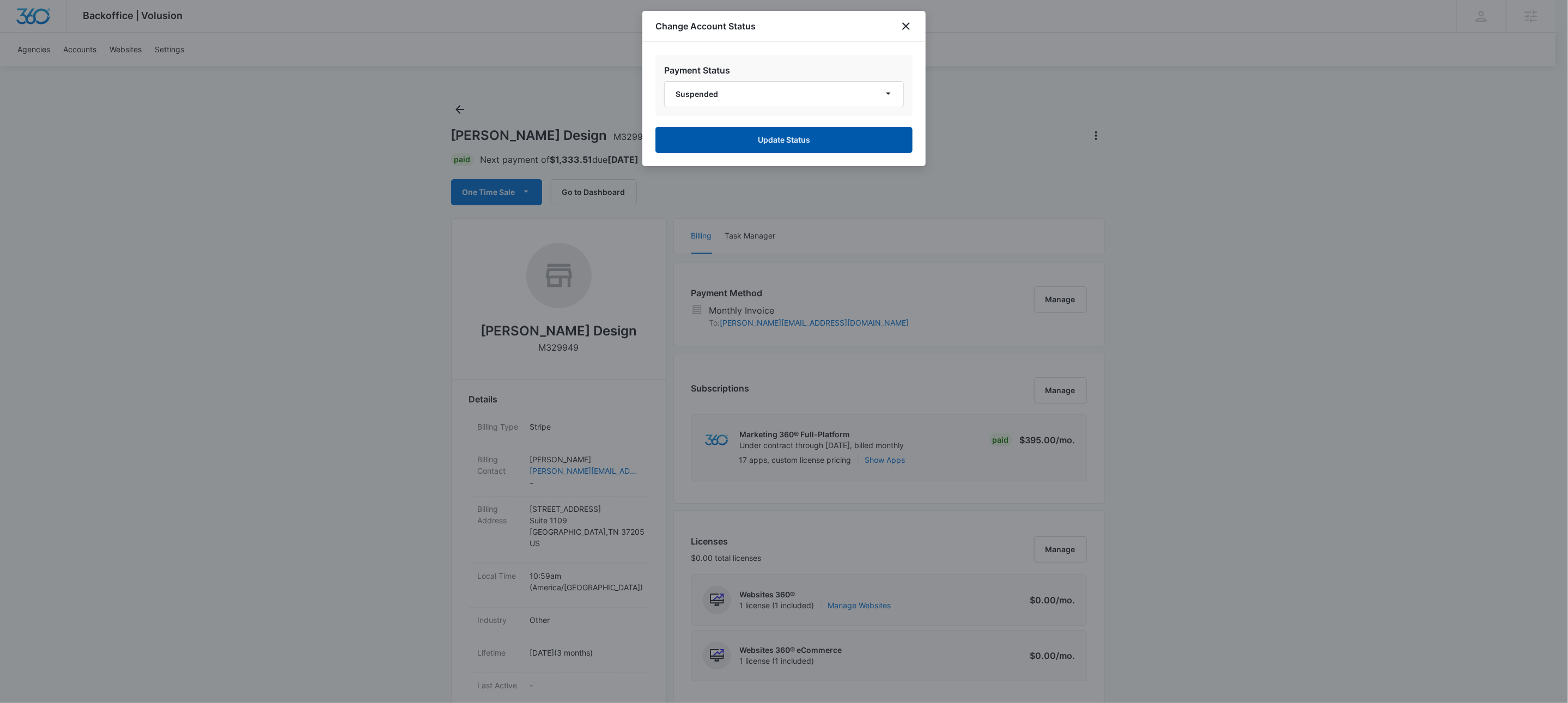
click at [742, 149] on button "Update Status" at bounding box center [783, 140] width 257 height 26
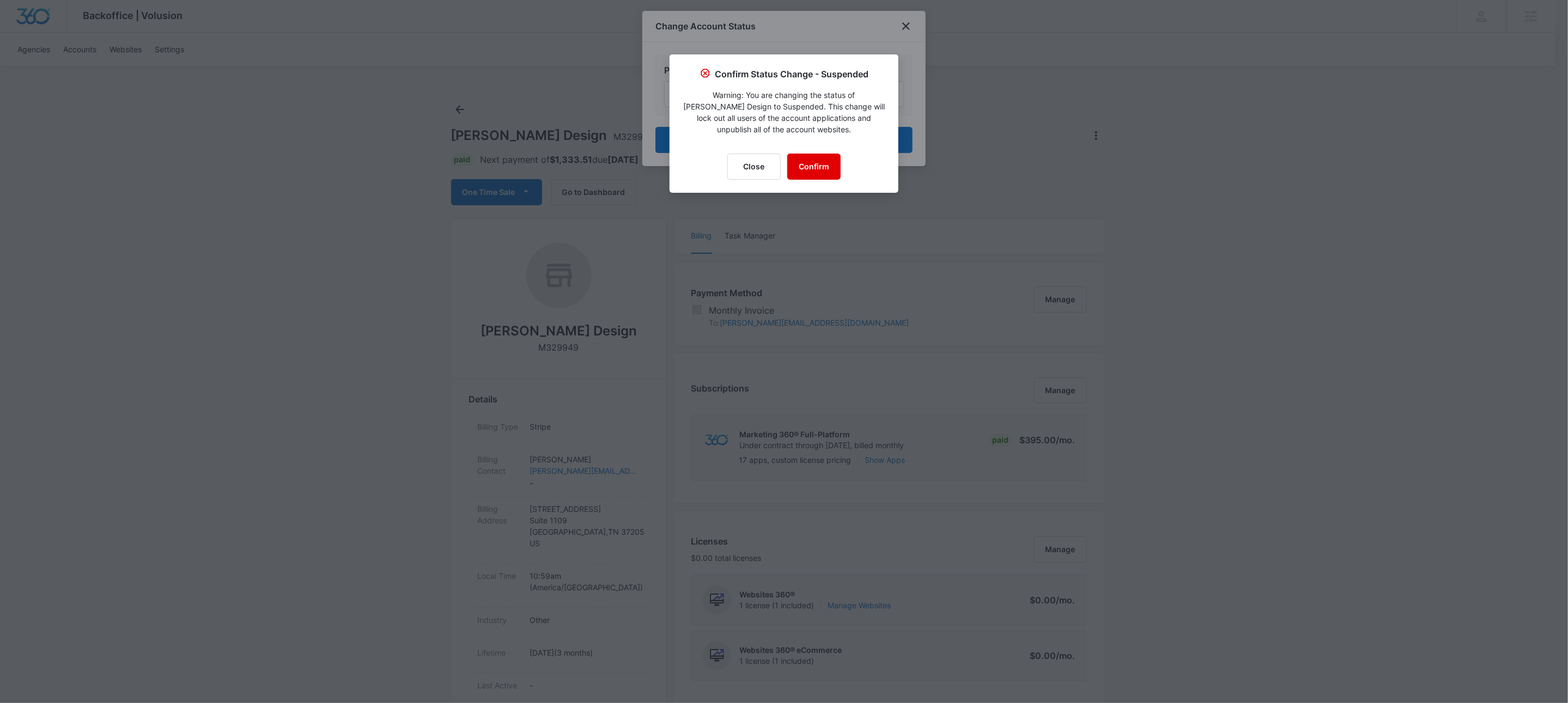
click at [803, 169] on button "Confirm" at bounding box center [814, 167] width 54 height 26
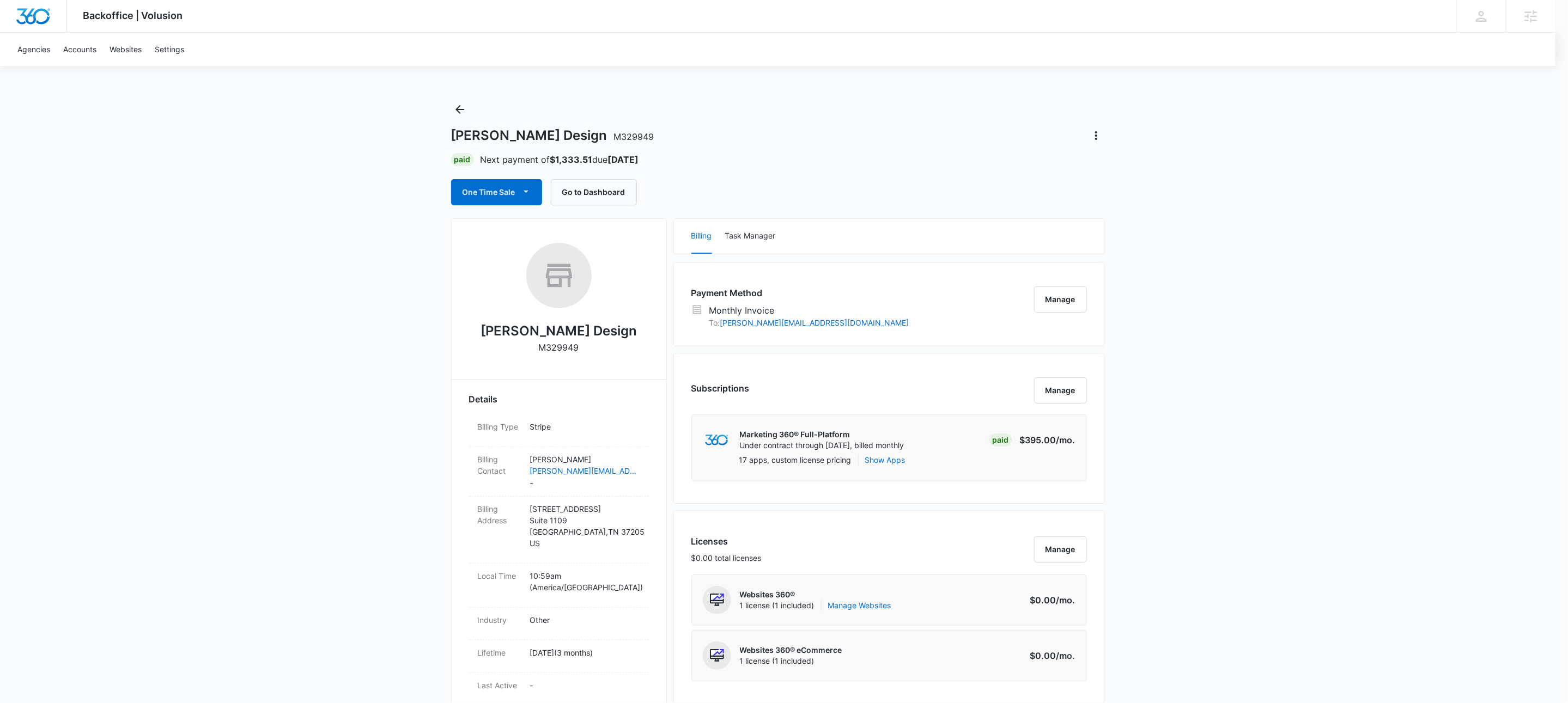
click at [565, 343] on div at bounding box center [784, 351] width 1568 height 703
click at [568, 355] on div "[PERSON_NAME] Design M329949" at bounding box center [559, 302] width 180 height 119
click at [567, 351] on p "M329949" at bounding box center [558, 347] width 40 height 13
copy p "M329949"
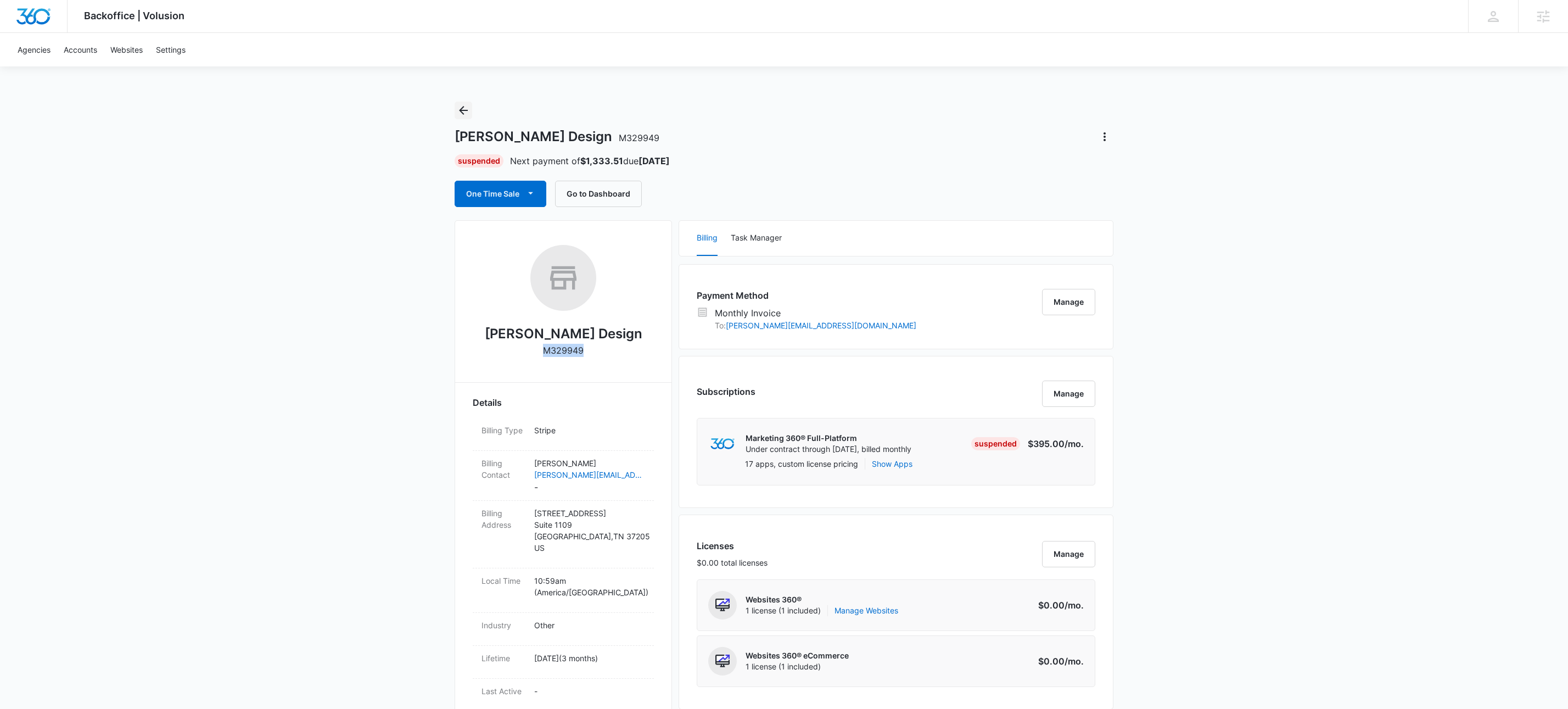
click at [463, 110] on icon "Back" at bounding box center [463, 110] width 9 height 9
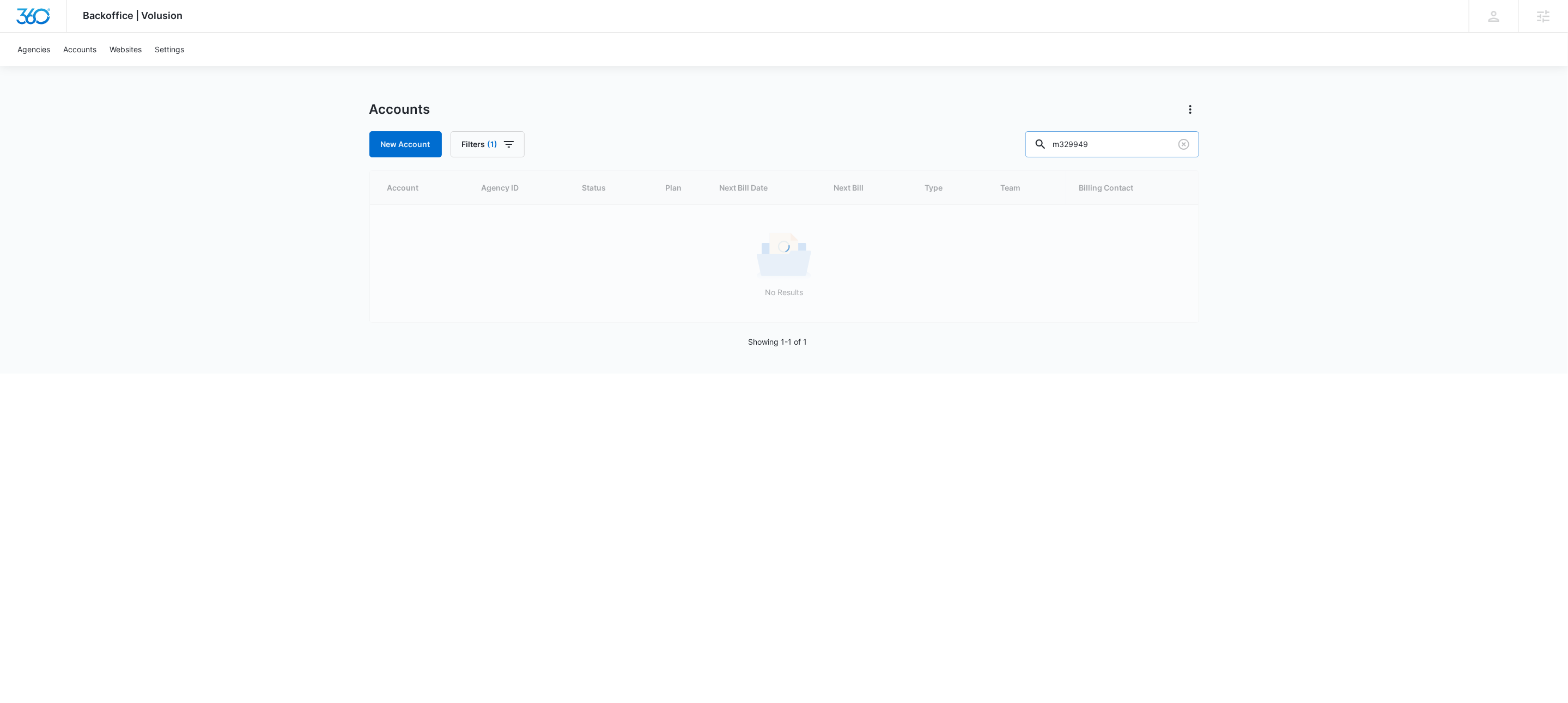
click at [1161, 131] on input "m329949" at bounding box center [1112, 144] width 174 height 26
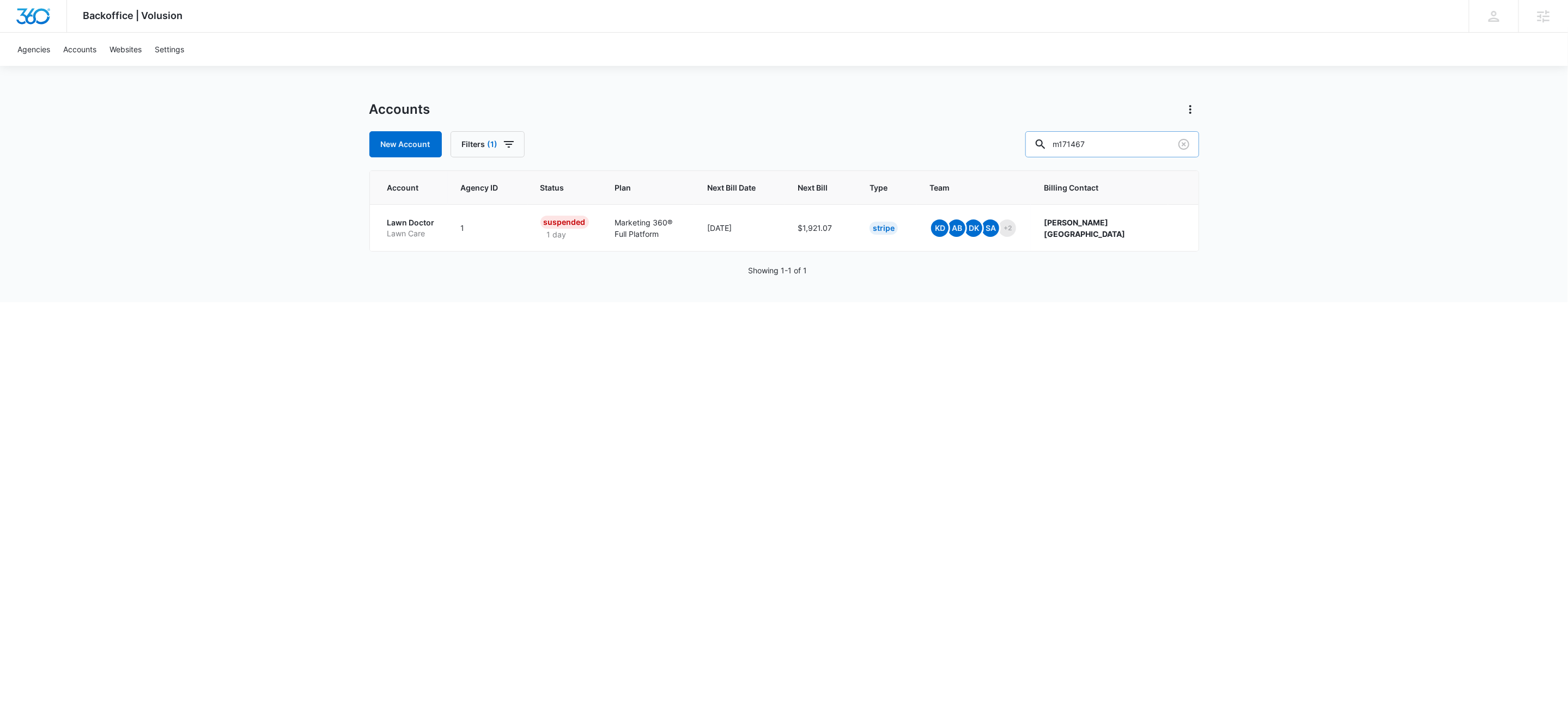
click at [1139, 148] on input "m171467" at bounding box center [1112, 144] width 174 height 26
paste input "M321222"
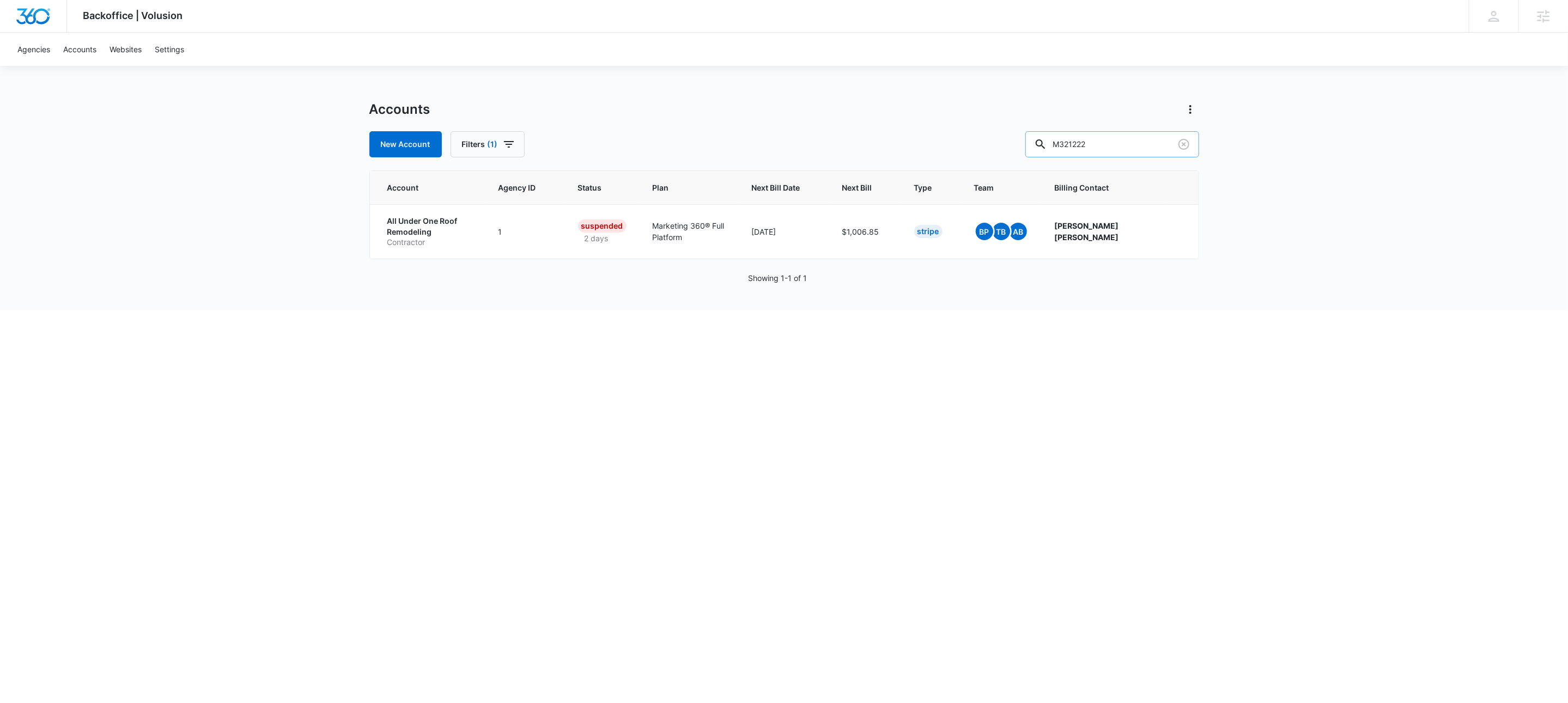
click at [1140, 147] on input "M321222" at bounding box center [1112, 144] width 174 height 26
type input "m333523"
click at [467, 228] on p "Primrose School of [GEOGRAPHIC_DATA]" at bounding box center [437, 227] width 99 height 21
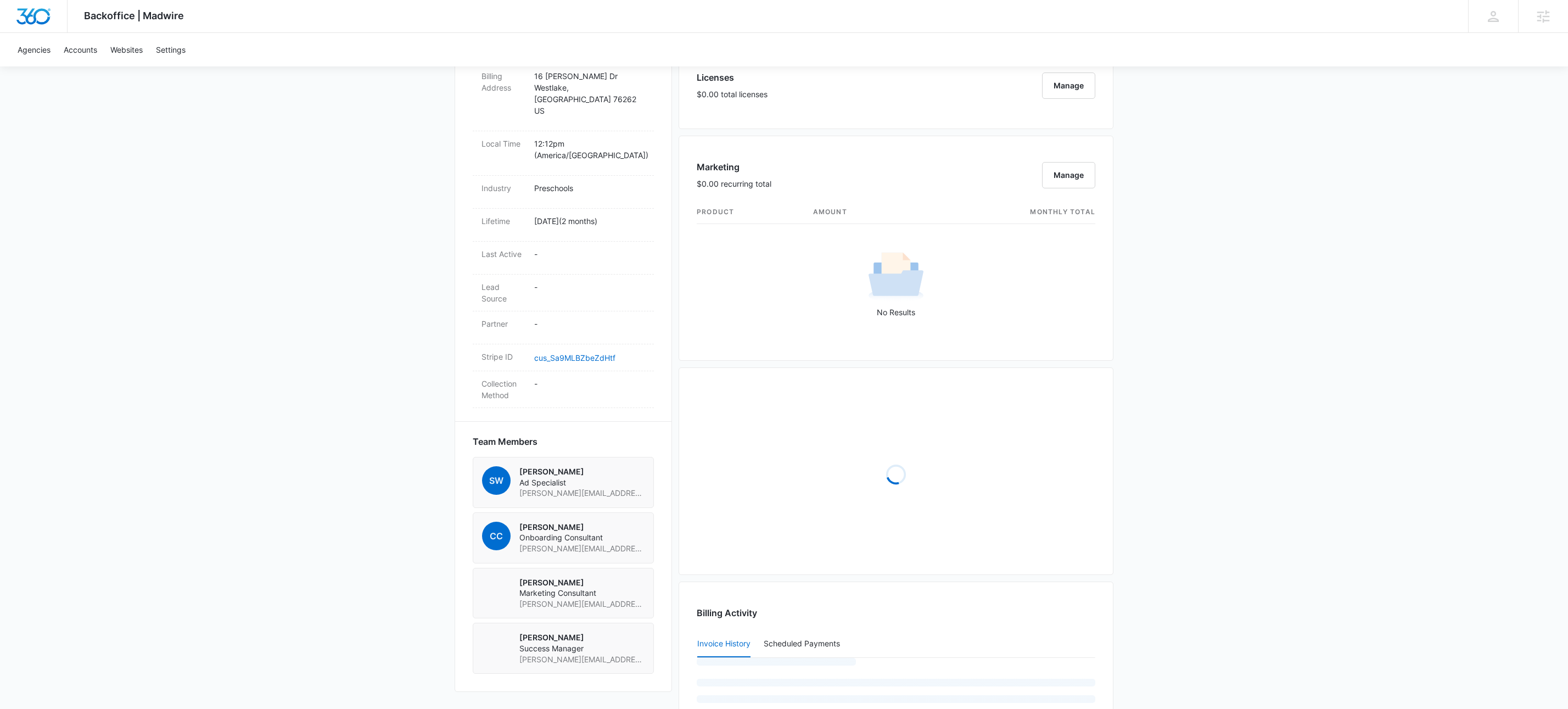
scroll to position [673, 0]
